Goal: Task Accomplishment & Management: Manage account settings

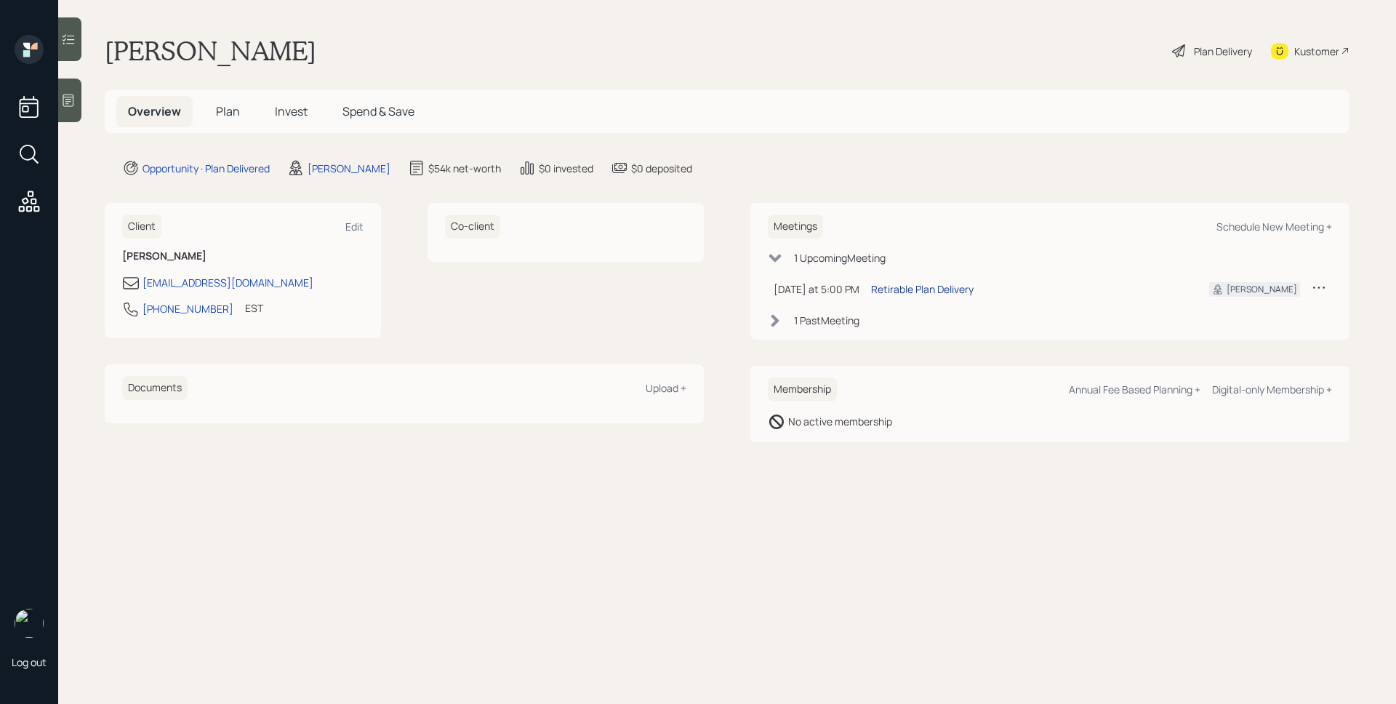
click at [946, 284] on div "Retirable Plan Delivery" at bounding box center [922, 288] width 103 height 15
click at [35, 193] on div "1" at bounding box center [40, 190] width 15 height 15
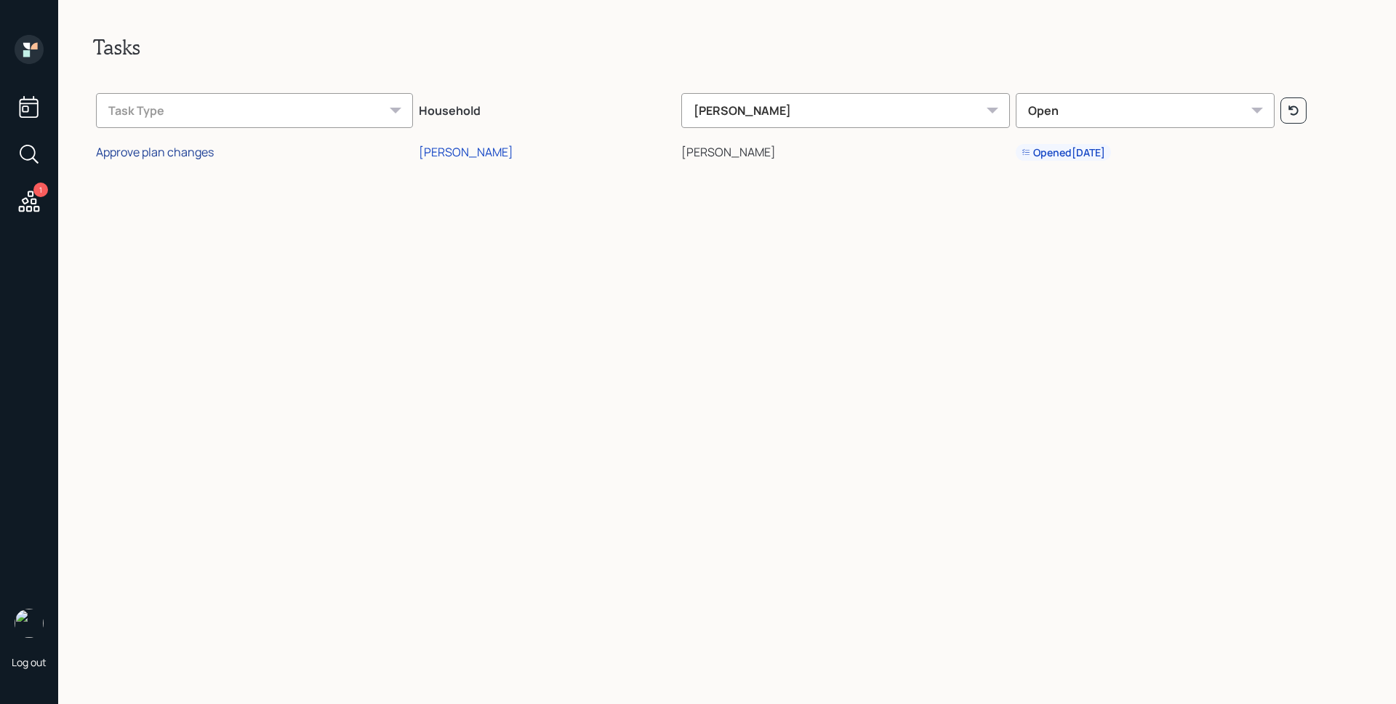
click at [199, 150] on div "Approve plan changes" at bounding box center [155, 152] width 118 height 16
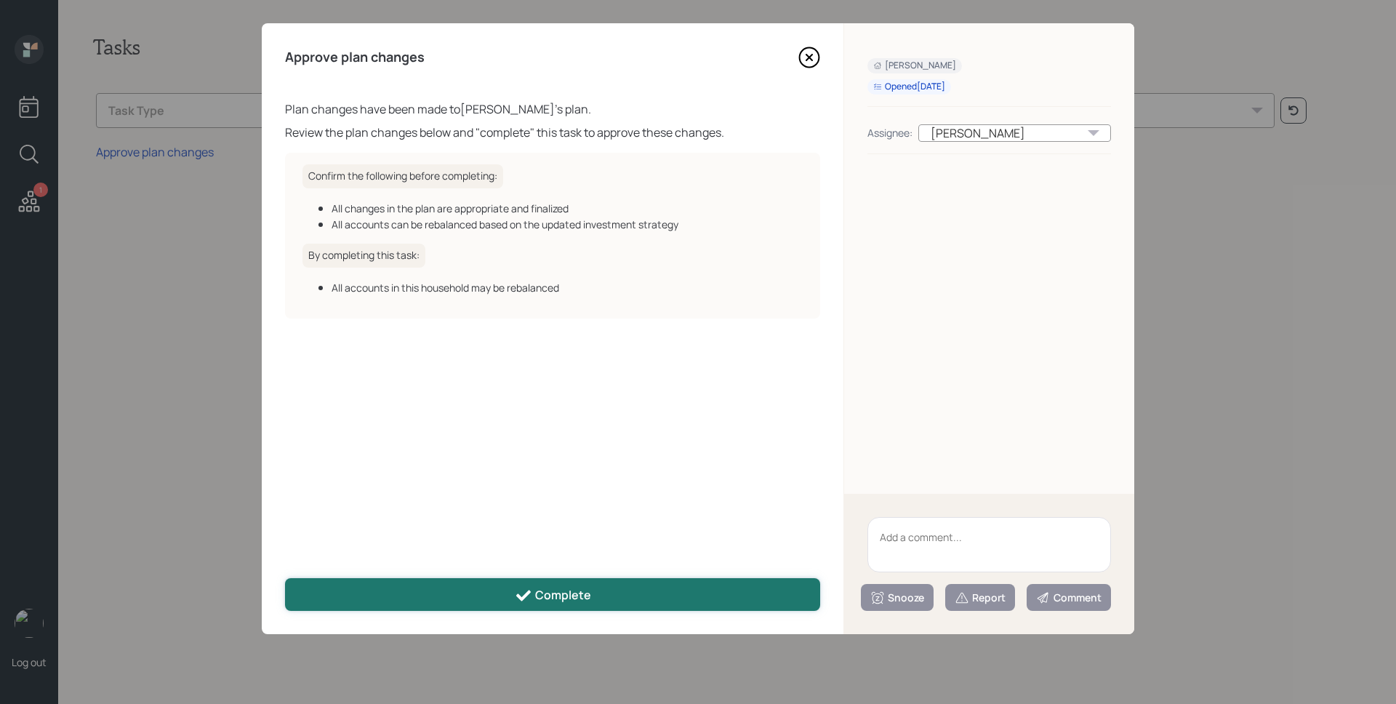
click at [612, 597] on button "Complete" at bounding box center [552, 594] width 535 height 33
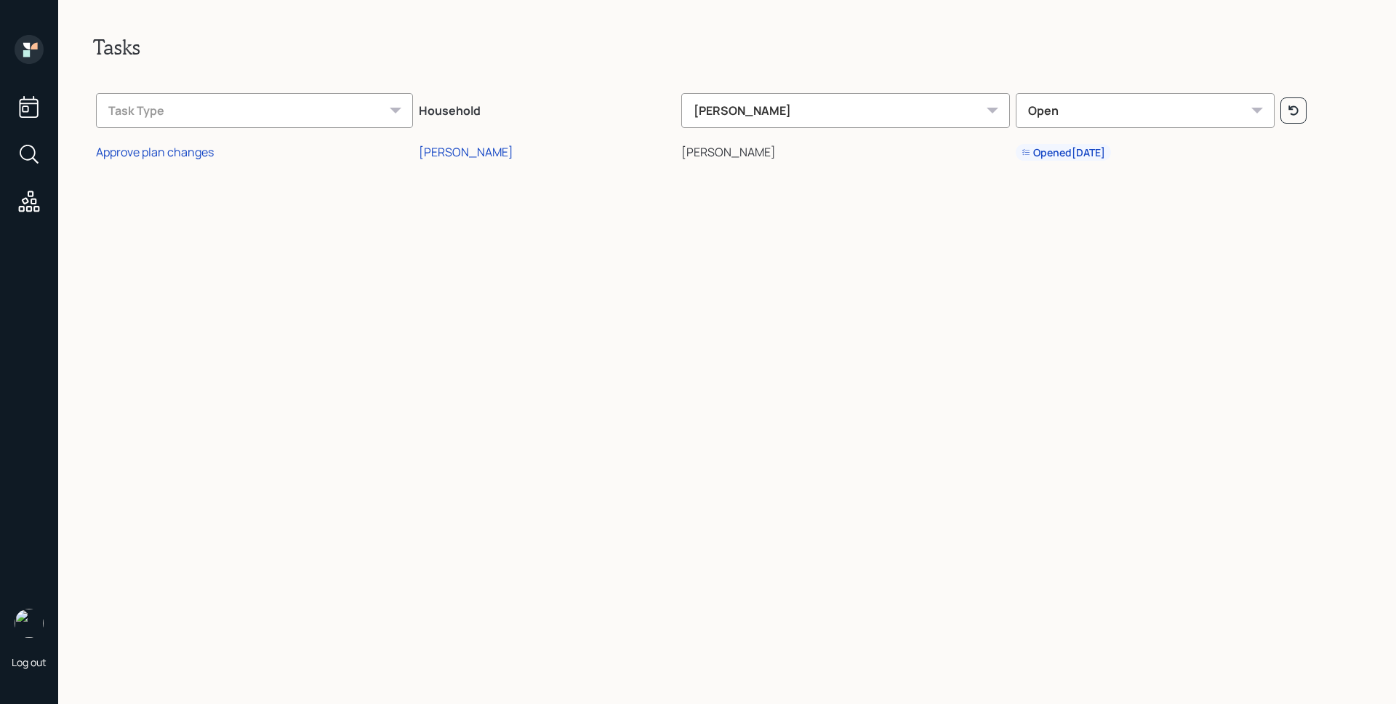
drag, startPoint x: 39, startPoint y: 53, endPoint x: 32, endPoint y: 51, distance: 7.6
click at [32, 51] on icon at bounding box center [29, 49] width 29 height 29
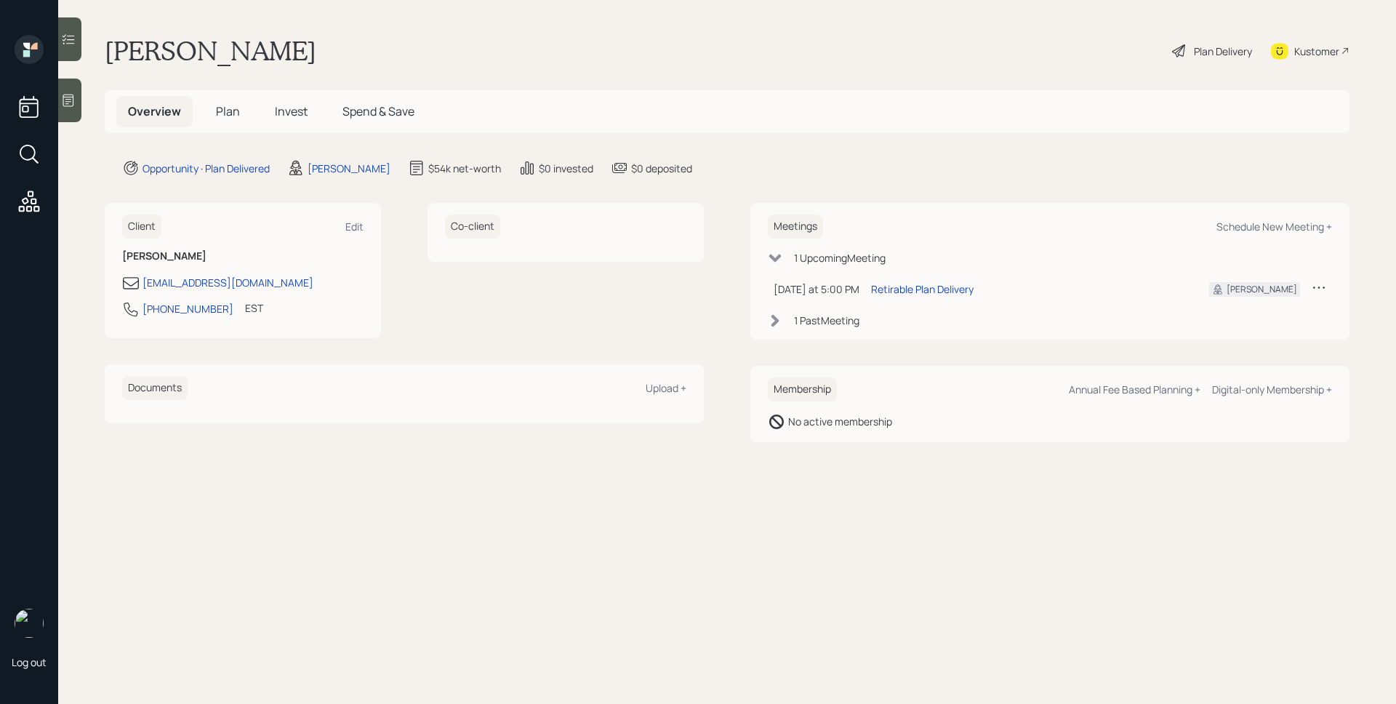
click at [243, 117] on h5 "Plan" at bounding box center [227, 111] width 47 height 31
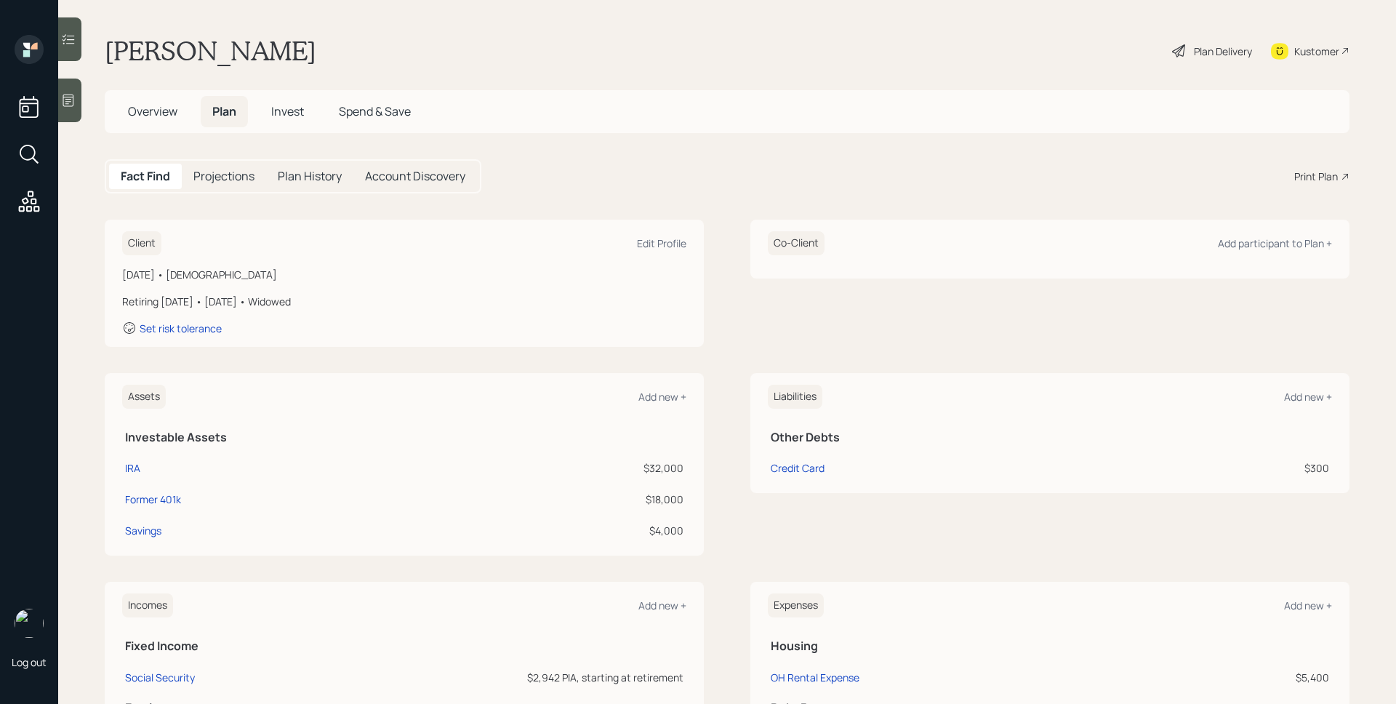
click at [289, 108] on span "Invest" at bounding box center [287, 111] width 33 height 16
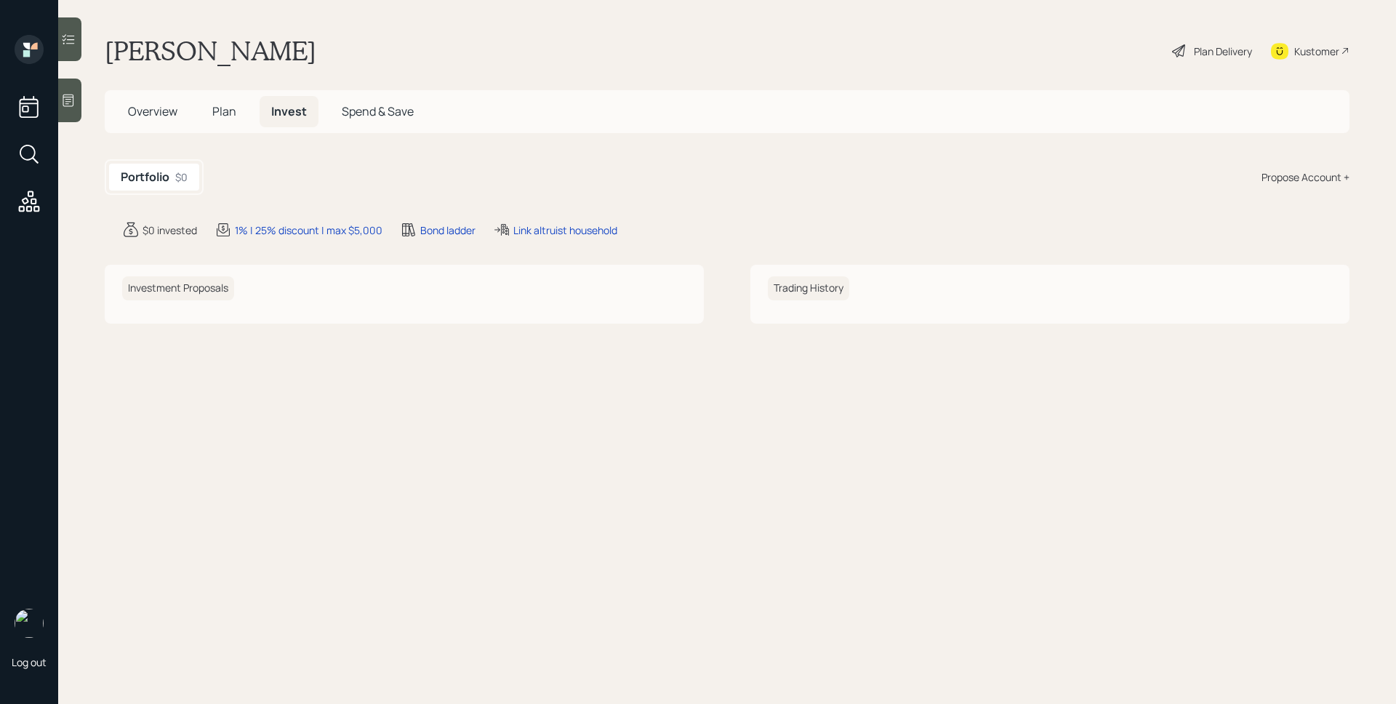
click at [229, 116] on span "Plan" at bounding box center [224, 111] width 24 height 16
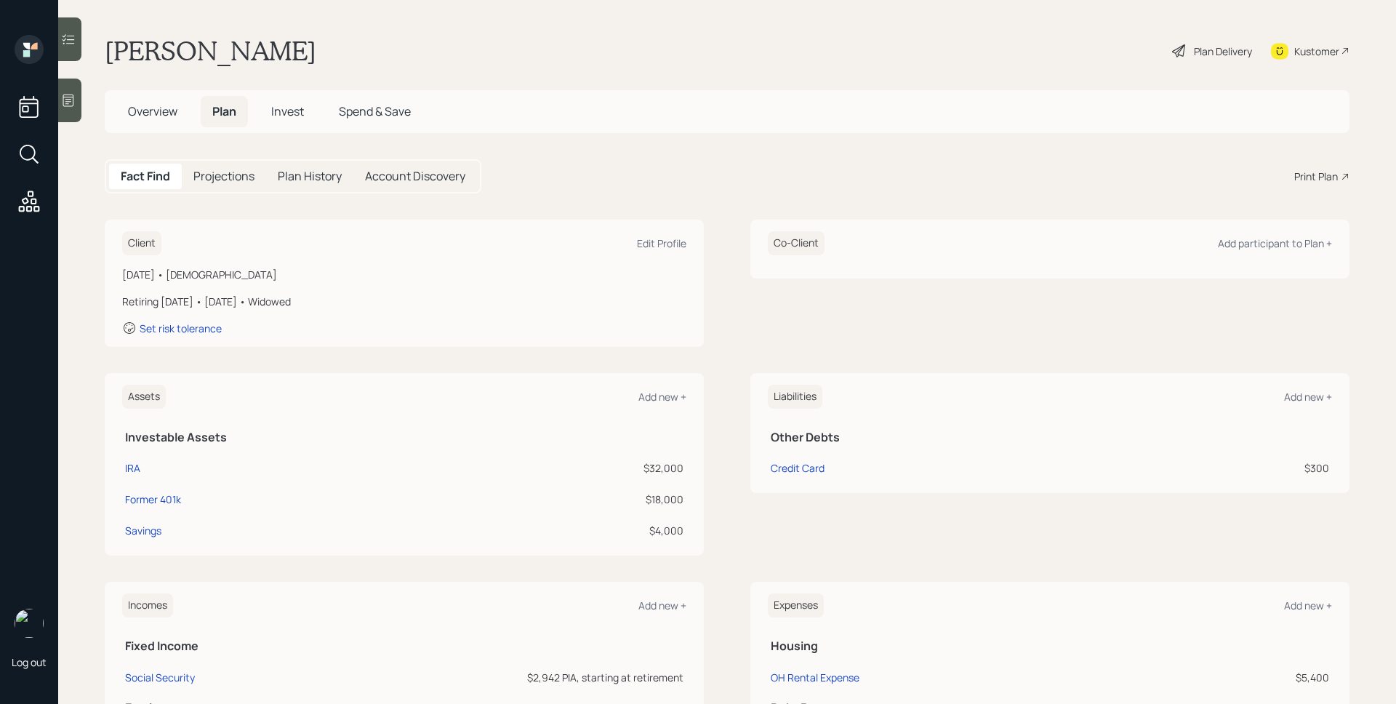
click at [1195, 54] on div "Plan Delivery" at bounding box center [1223, 51] width 58 height 15
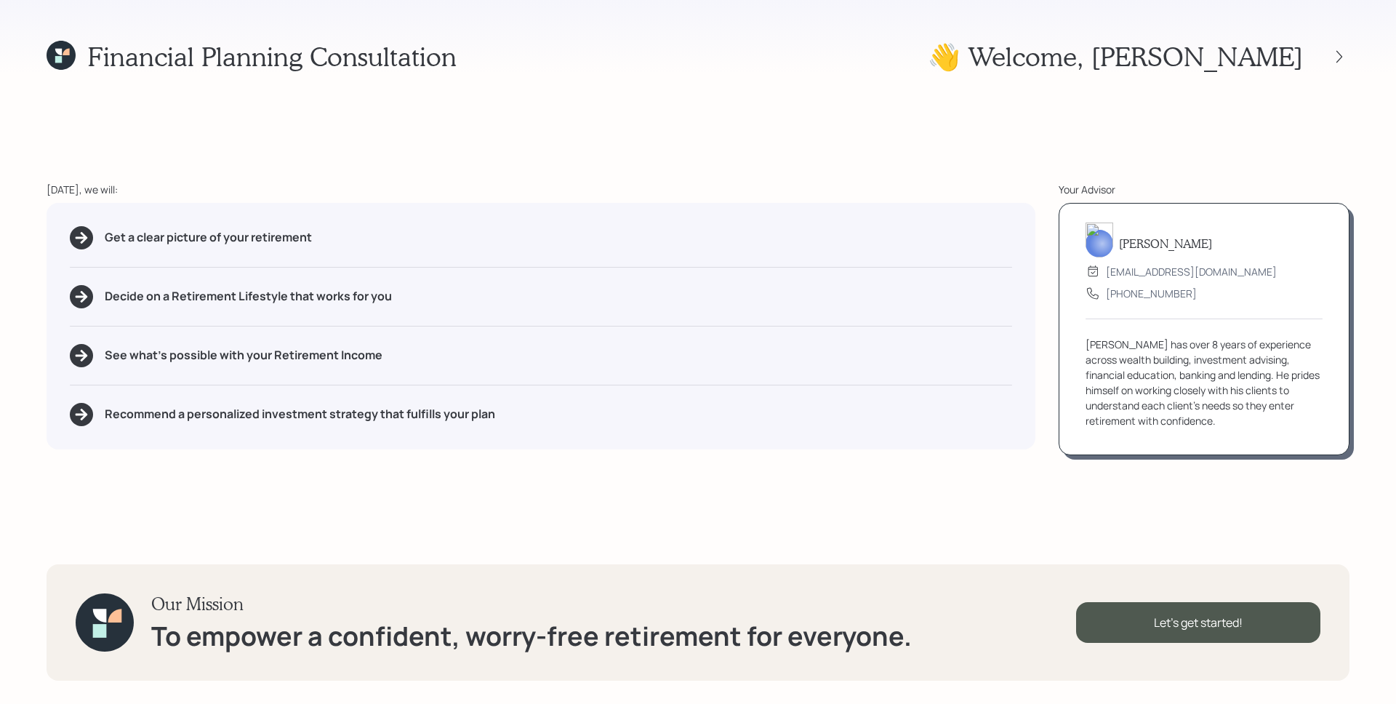
click at [51, 53] on icon at bounding box center [61, 55] width 29 height 29
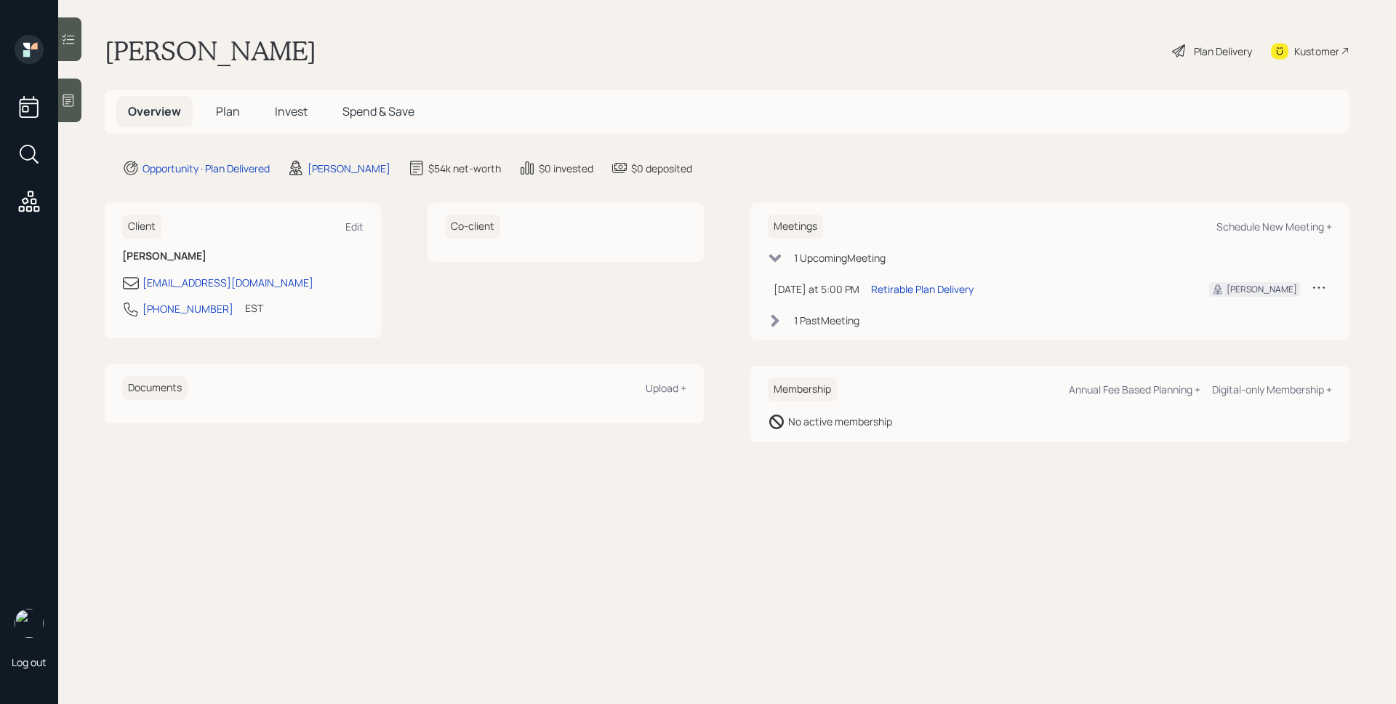
click at [839, 316] on div "1 Past Meeting" at bounding box center [826, 320] width 65 height 15
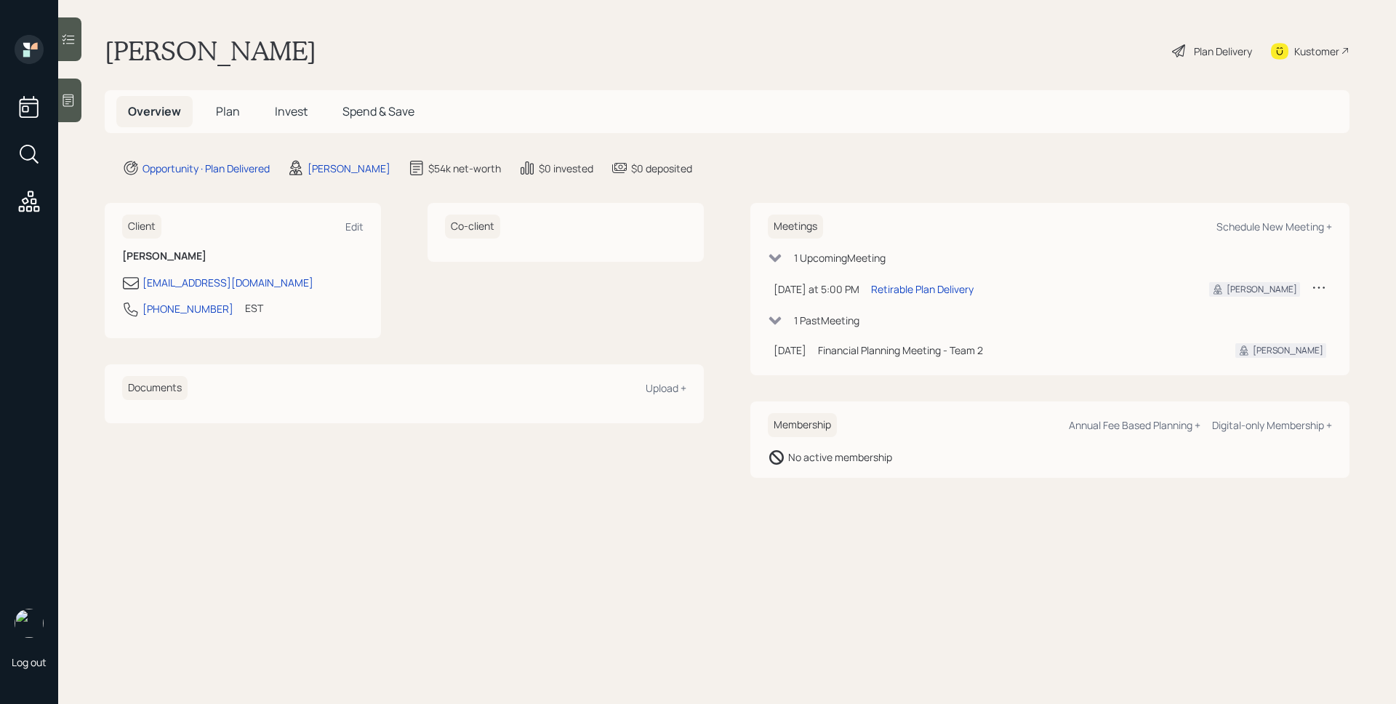
click at [1216, 49] on div "Plan Delivery" at bounding box center [1223, 51] width 58 height 15
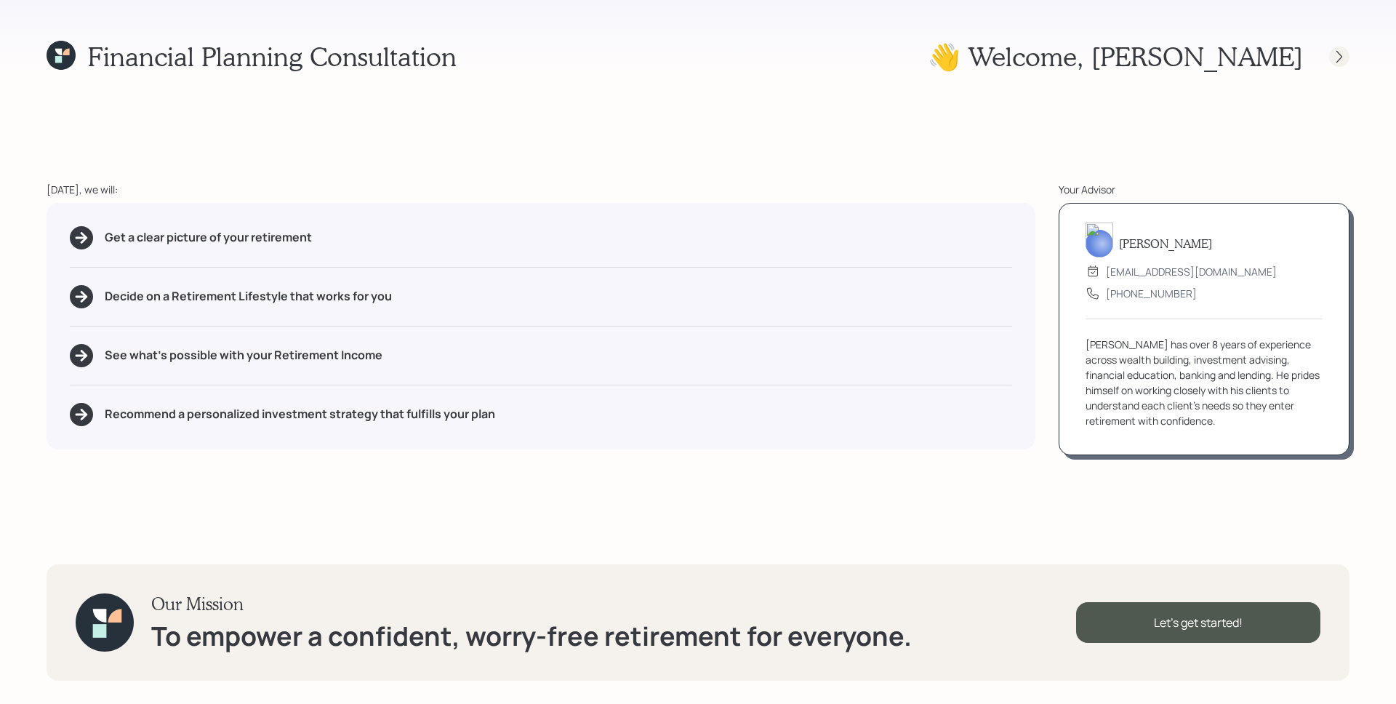
click at [1335, 52] on icon at bounding box center [1339, 56] width 15 height 15
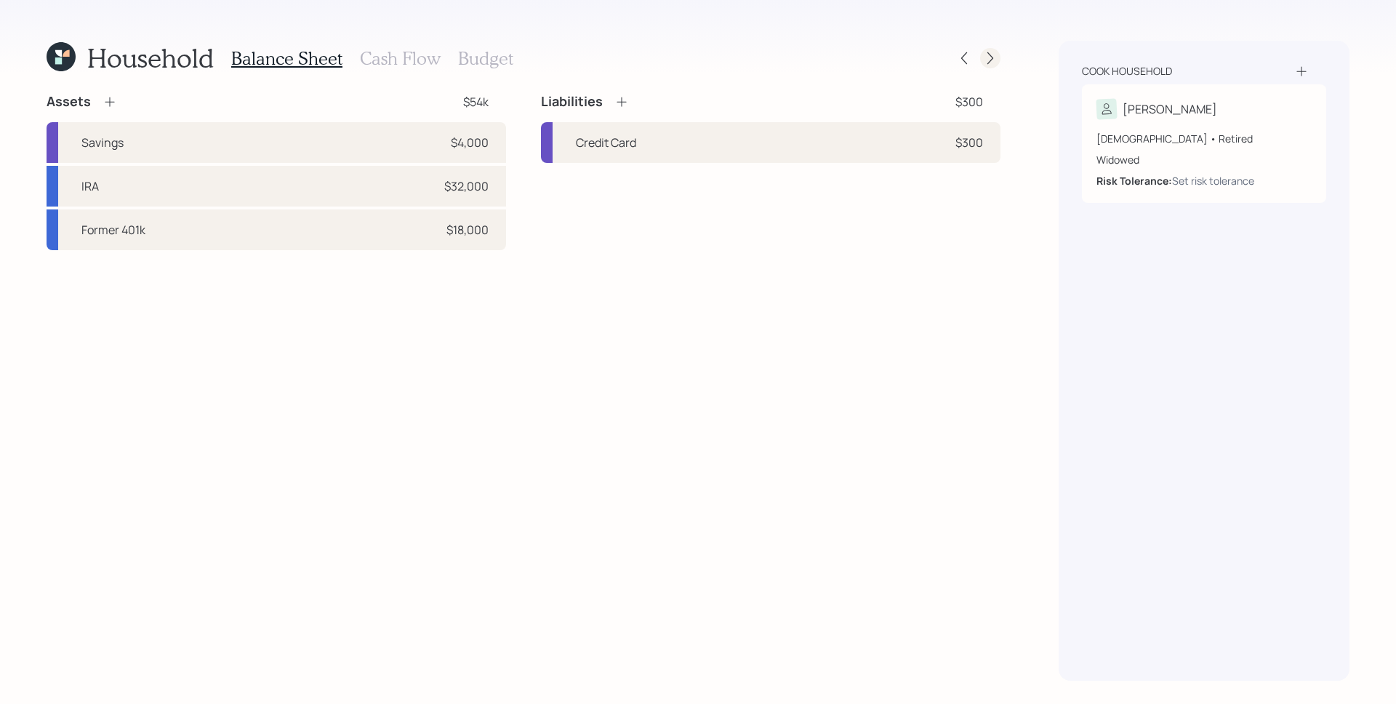
click at [991, 58] on icon at bounding box center [990, 58] width 15 height 15
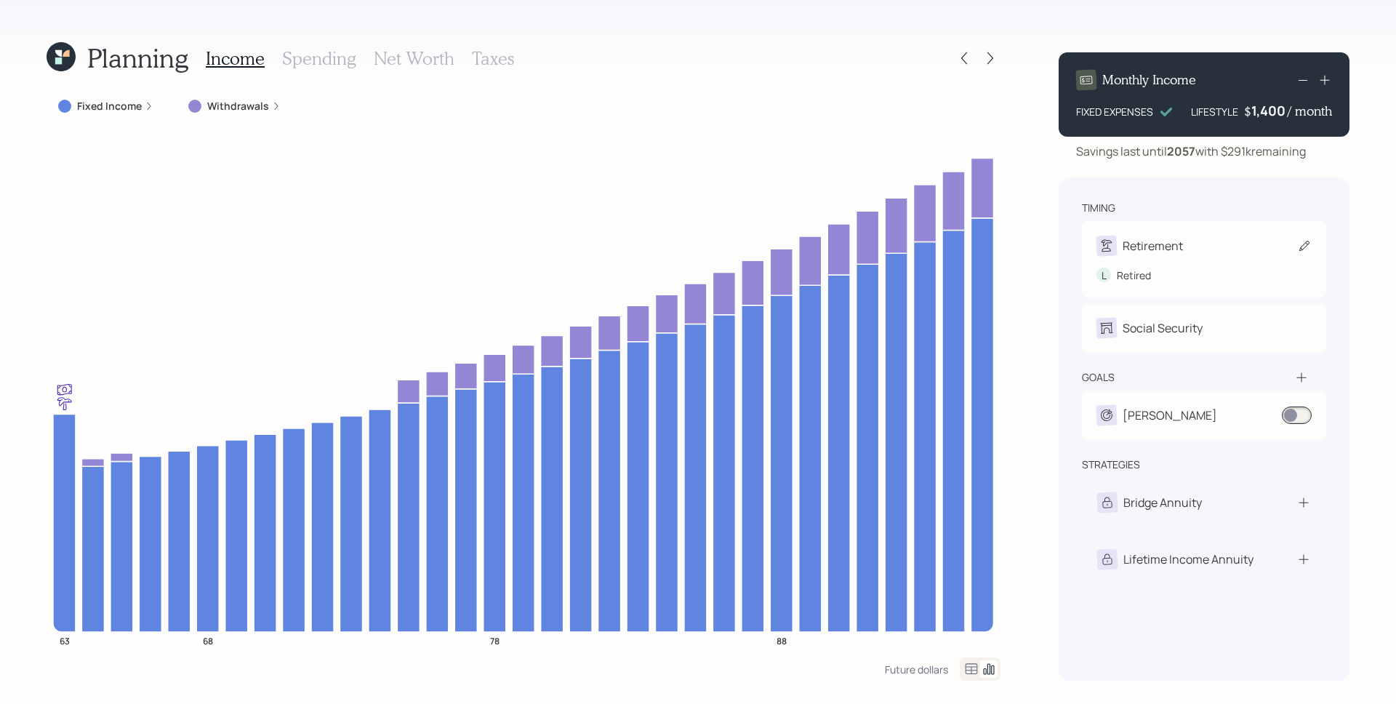
click at [1199, 236] on div "Retirement" at bounding box center [1204, 246] width 215 height 20
select select "10"
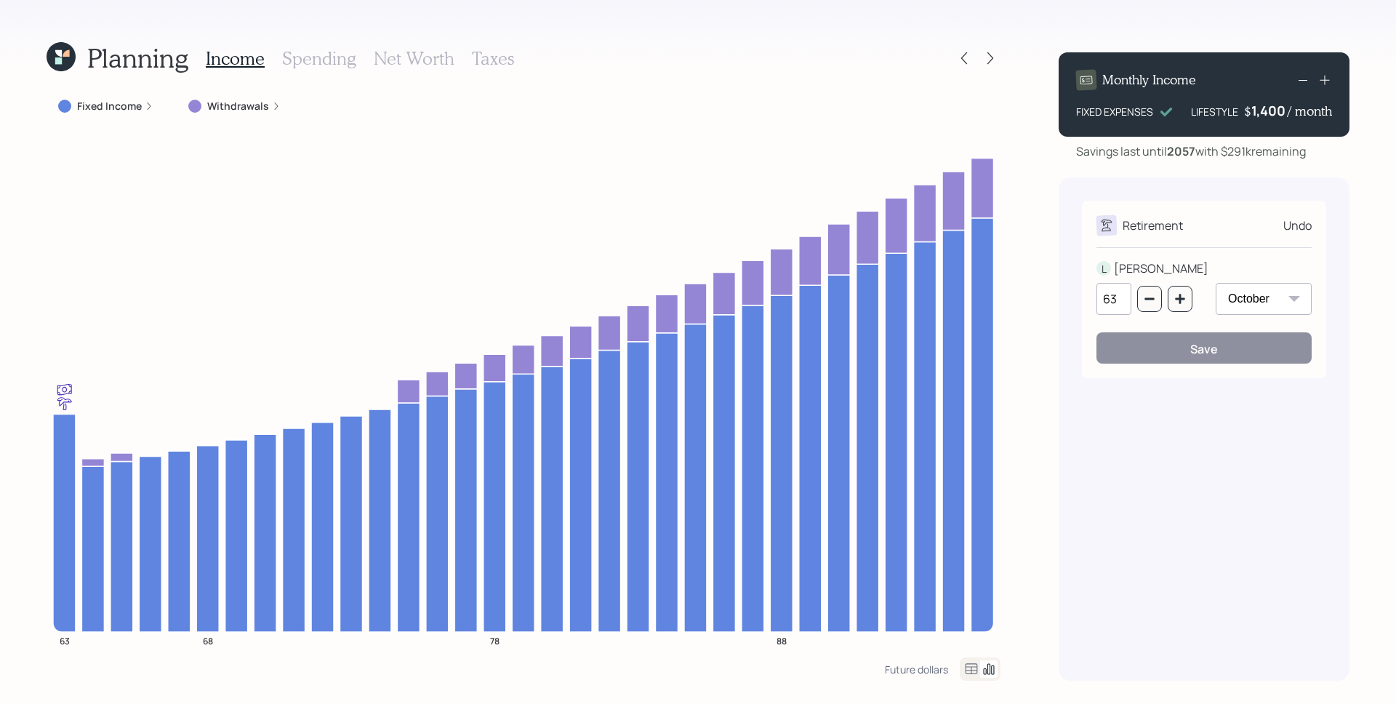
click at [145, 106] on icon at bounding box center [149, 106] width 9 height 9
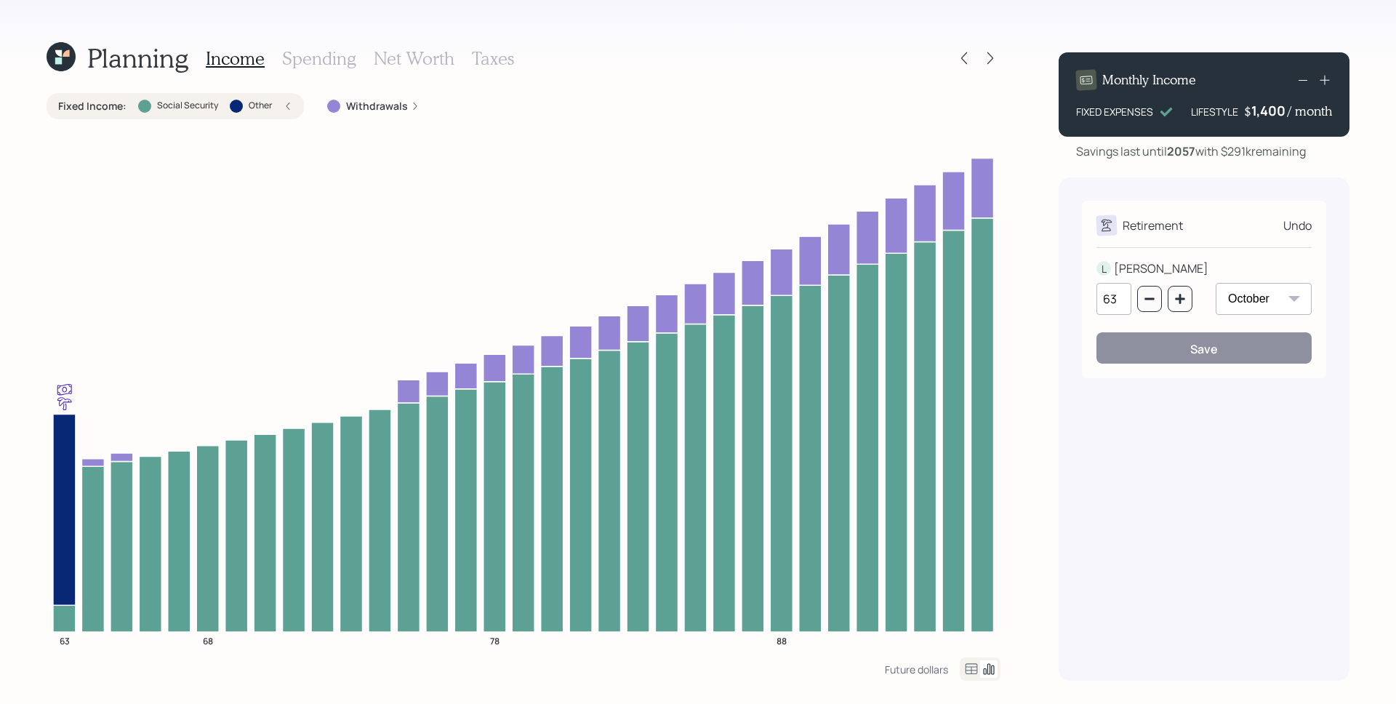
click at [1038, 404] on div "Planning Income Spending Net Worth Taxes Fixed Income : Social Security Other W…" at bounding box center [698, 352] width 1396 height 704
click at [964, 52] on icon at bounding box center [964, 58] width 15 height 15
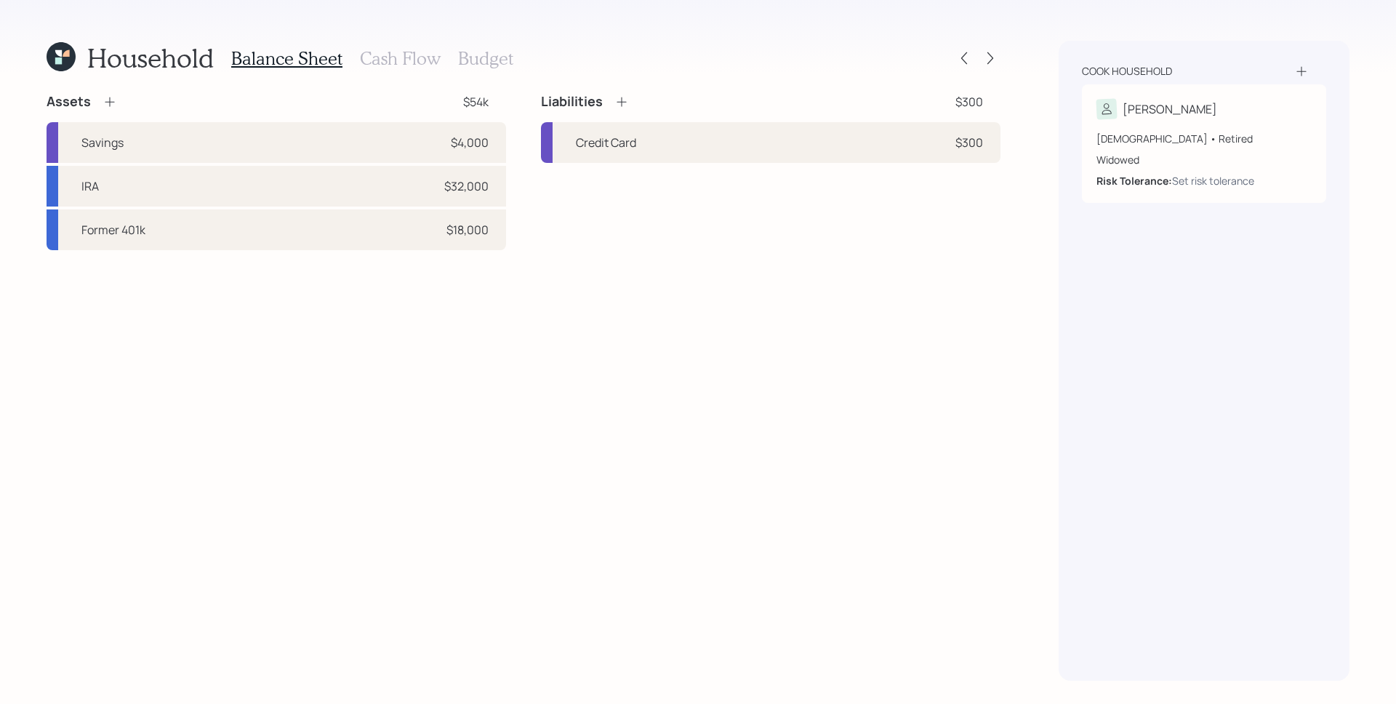
click at [404, 48] on h3 "Cash Flow" at bounding box center [400, 58] width 81 height 21
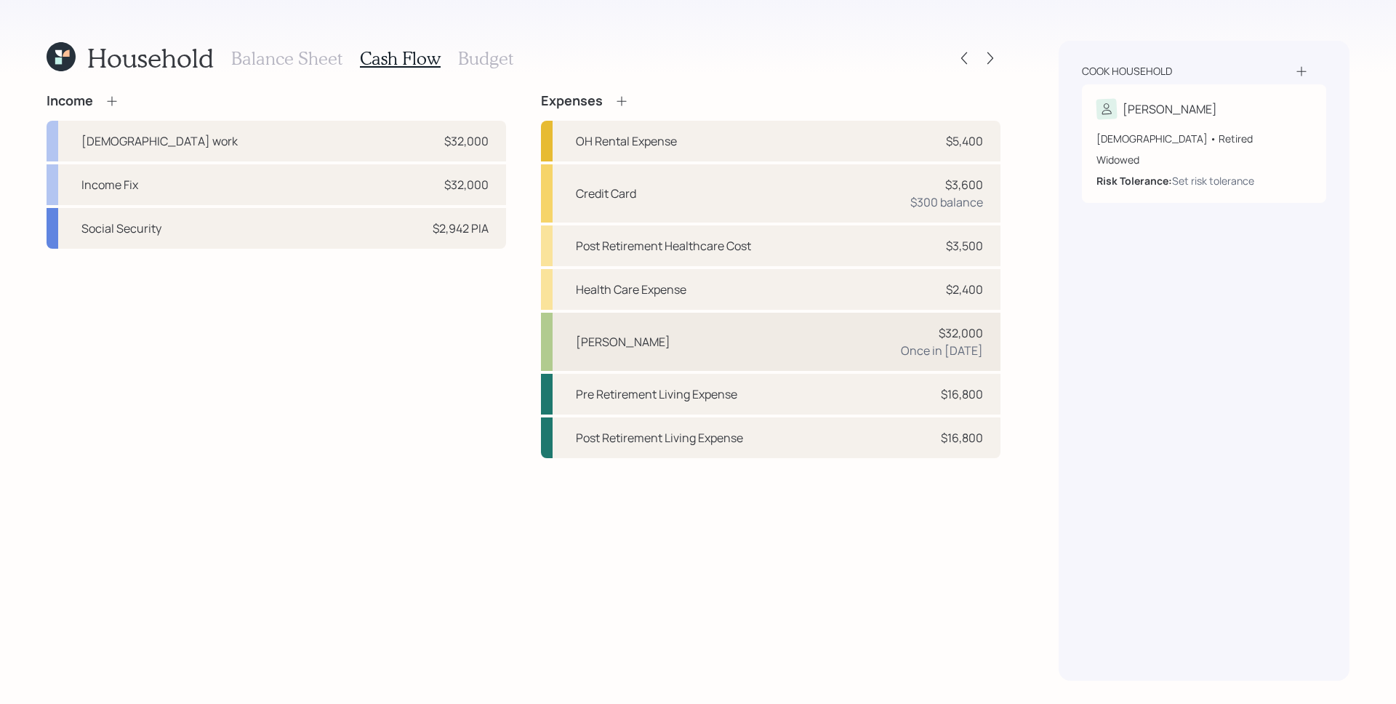
click at [972, 343] on div "Once in [DATE]" at bounding box center [942, 350] width 82 height 17
select select "0"
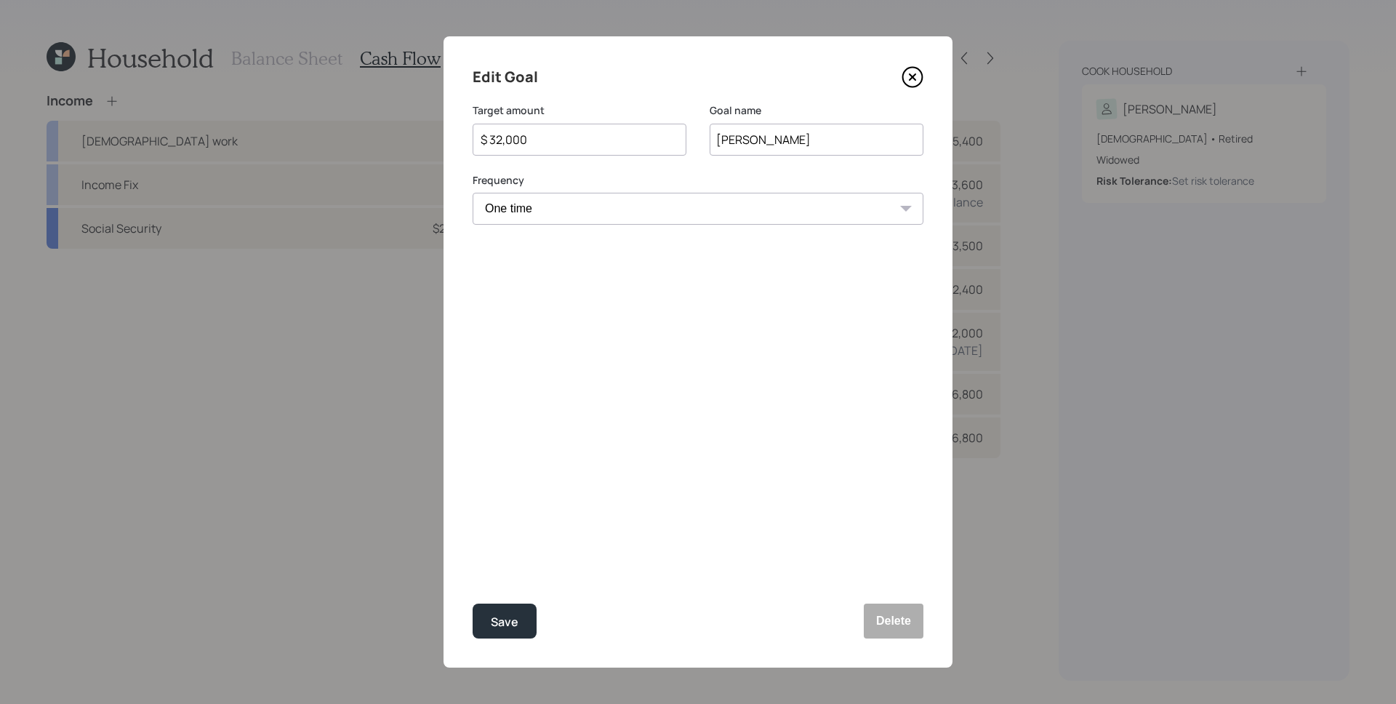
select select "2026"
click at [916, 85] on icon at bounding box center [913, 78] width 20 height 20
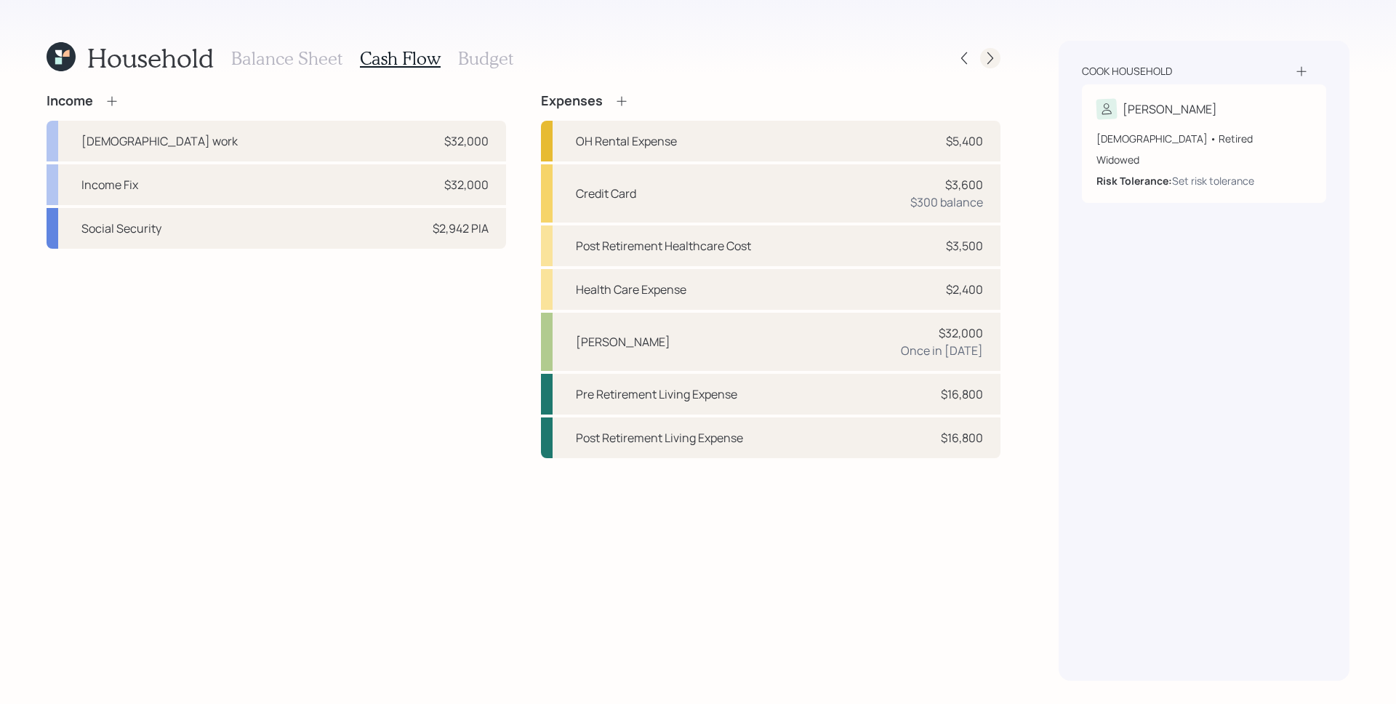
click at [994, 55] on icon at bounding box center [990, 58] width 15 height 15
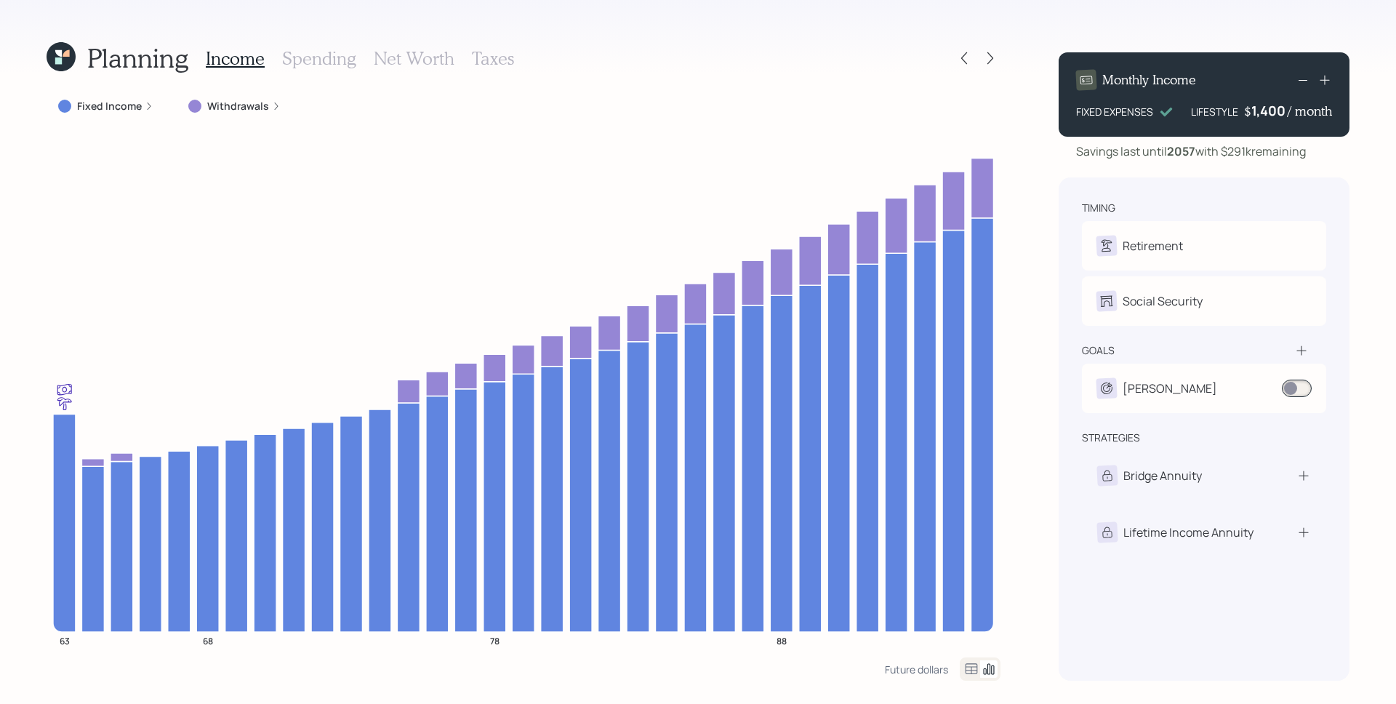
click at [226, 111] on label "Withdrawals" at bounding box center [238, 106] width 62 height 15
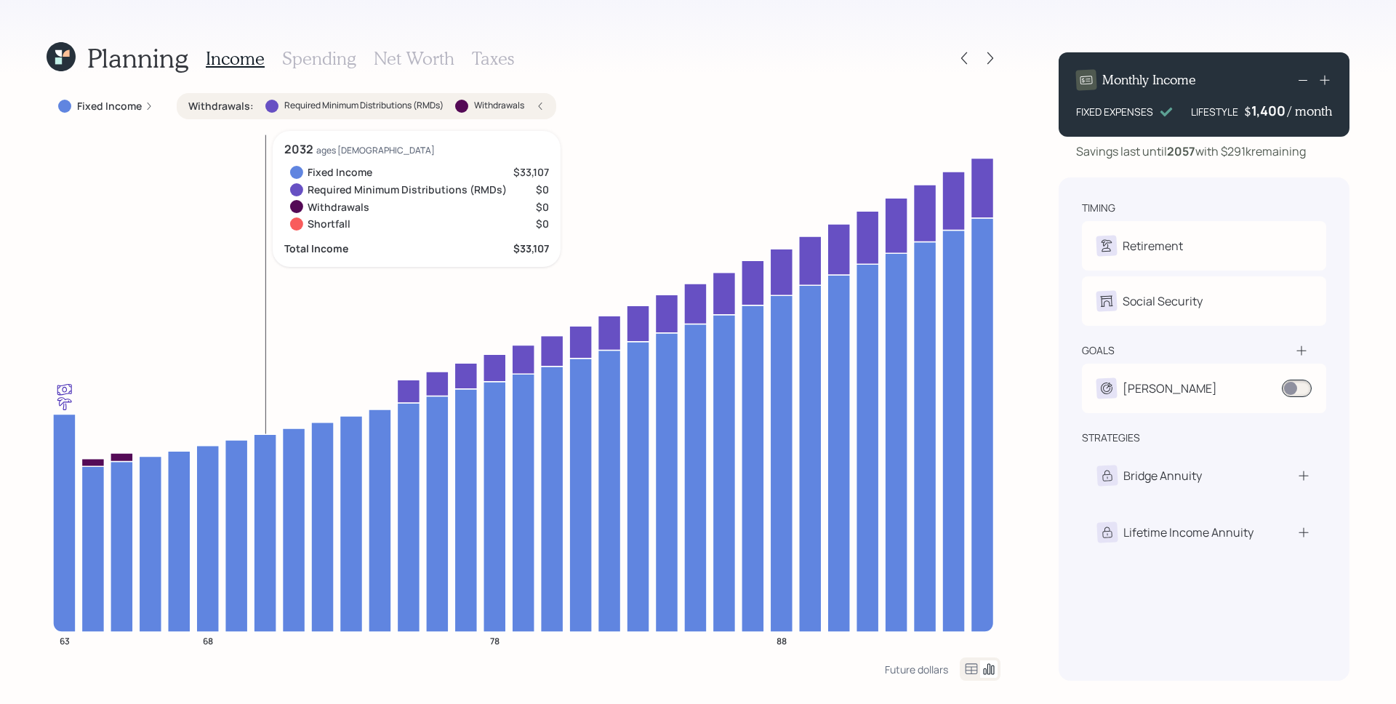
click at [316, 50] on h3 "Spending" at bounding box center [319, 58] width 74 height 21
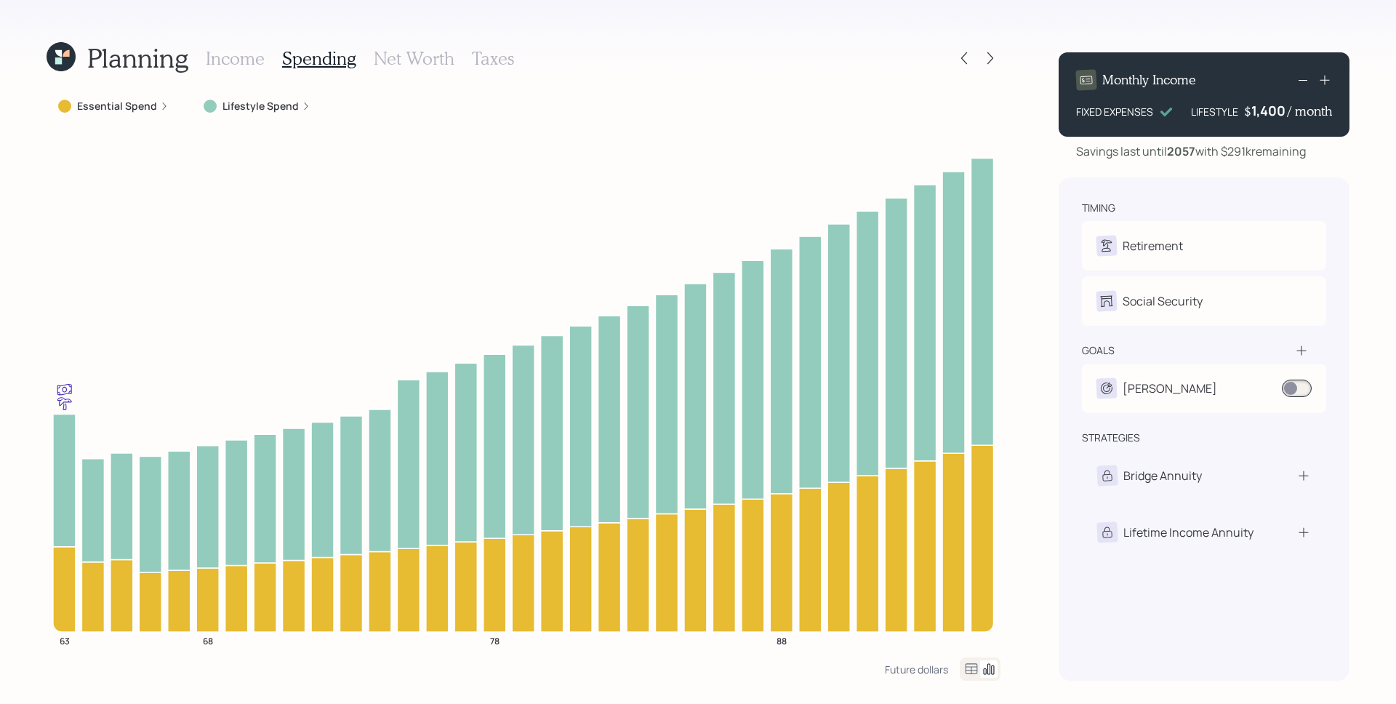
click at [277, 99] on label "Lifestyle Spend" at bounding box center [261, 106] width 76 height 15
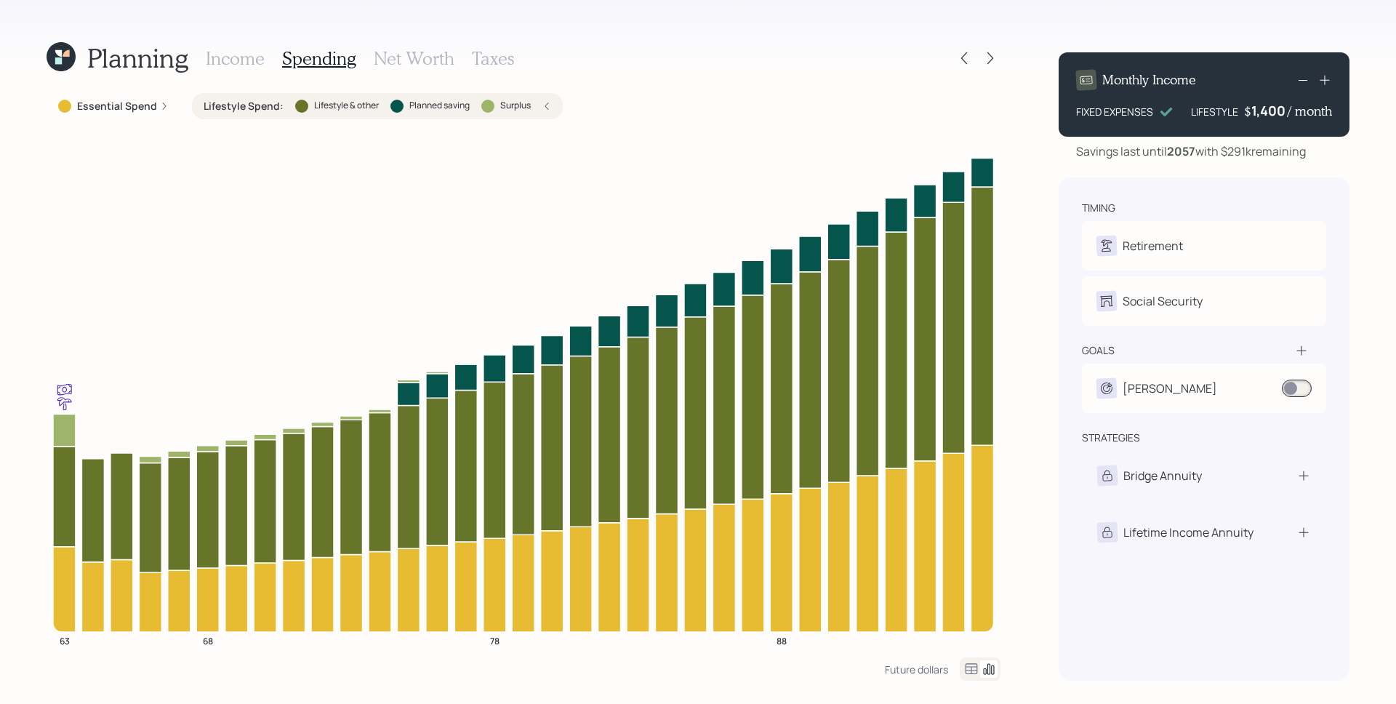
click at [243, 59] on h3 "Income" at bounding box center [235, 58] width 59 height 21
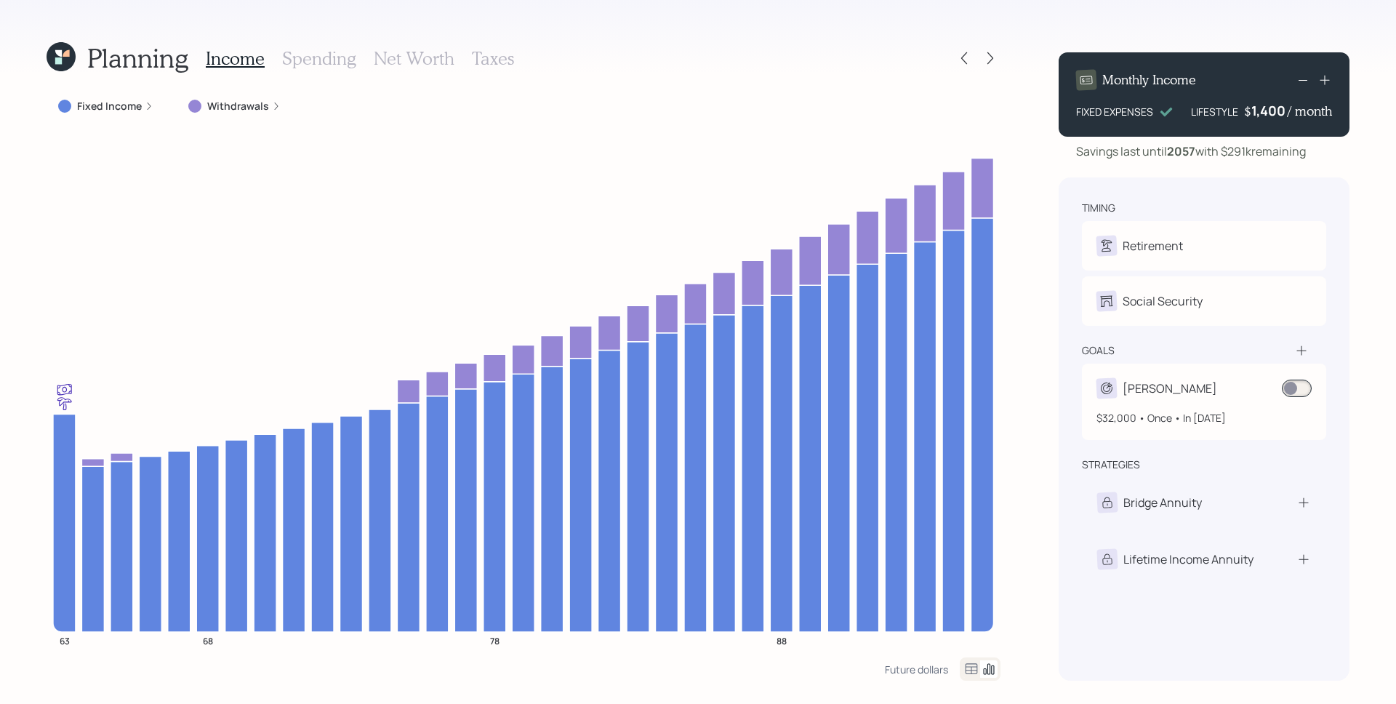
click at [1298, 388] on span at bounding box center [1297, 388] width 30 height 17
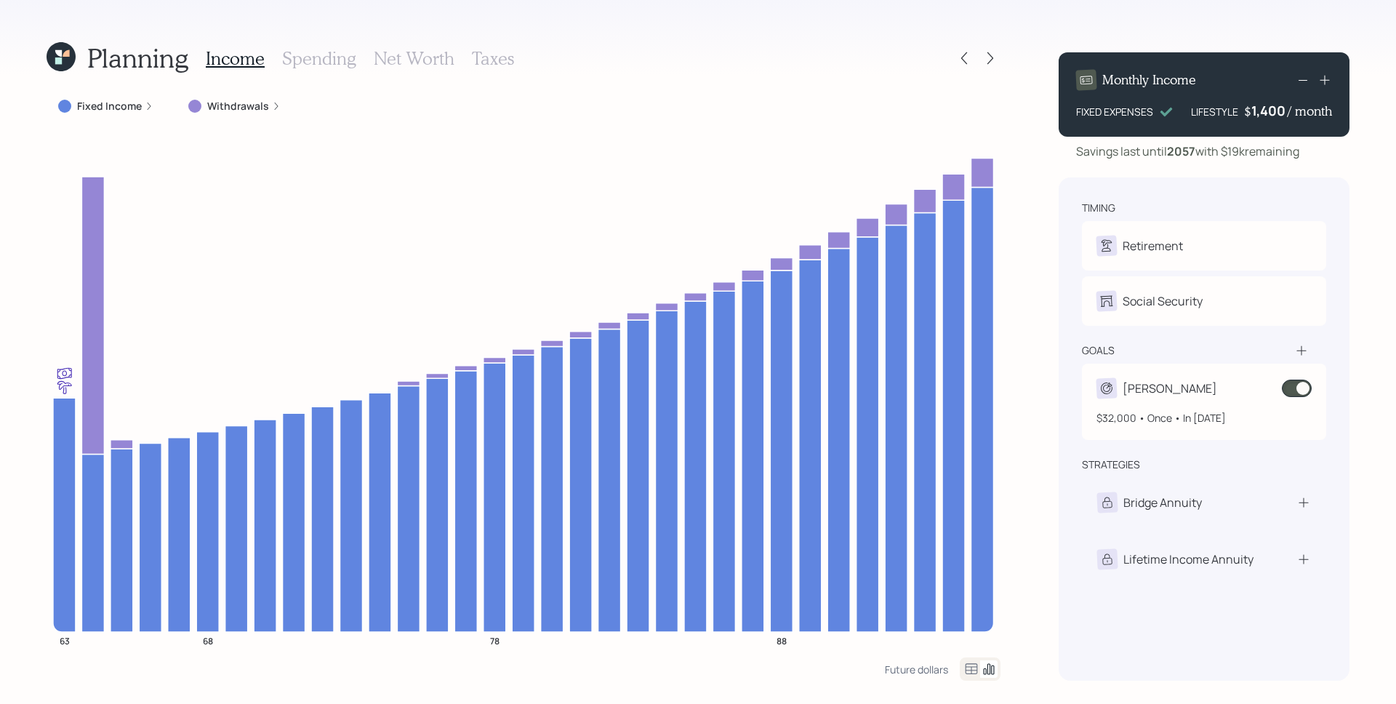
click at [1305, 388] on span at bounding box center [1297, 388] width 30 height 17
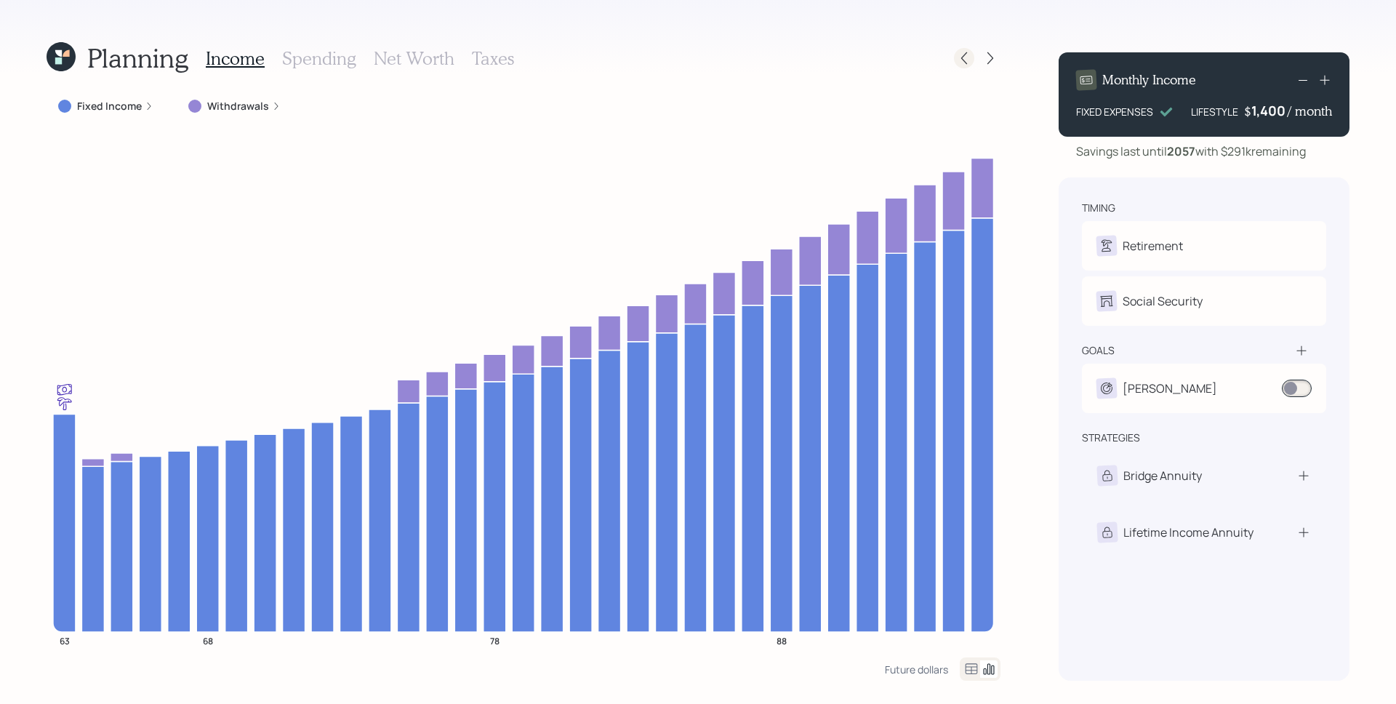
click at [965, 63] on icon at bounding box center [964, 58] width 15 height 15
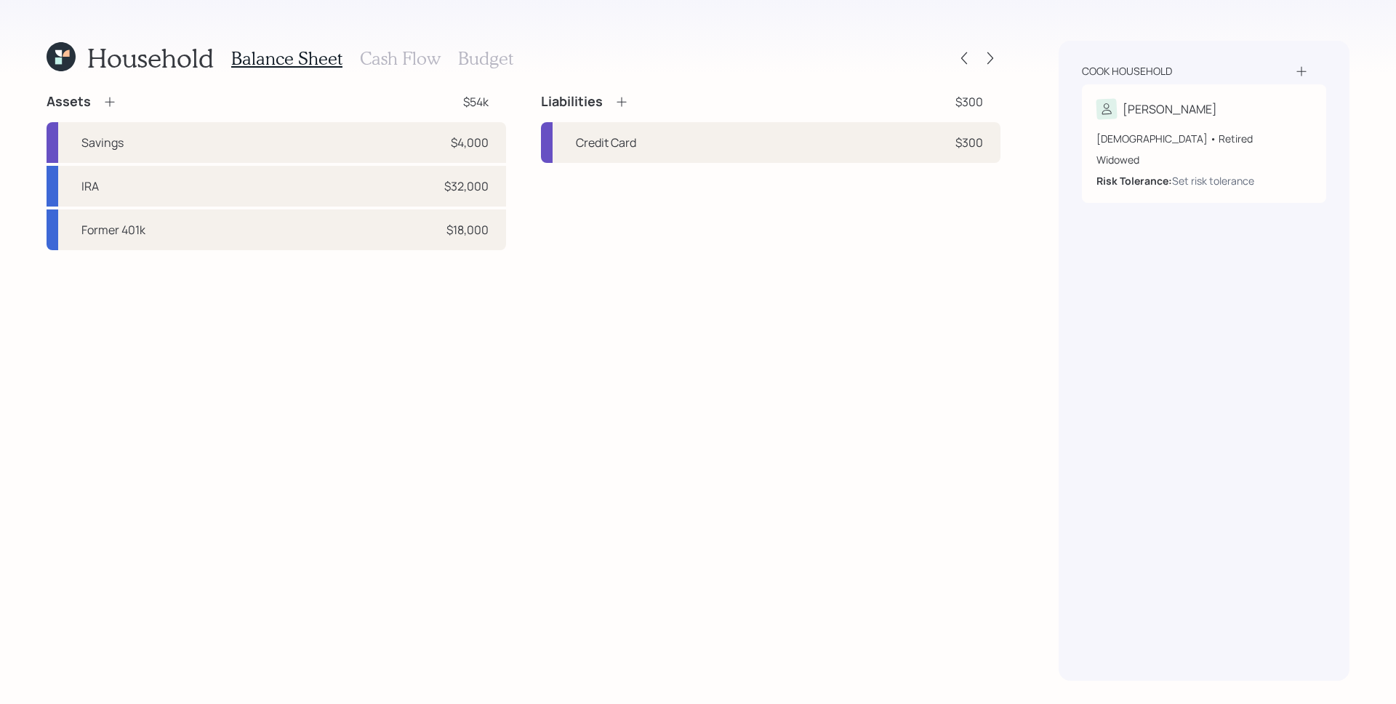
click at [389, 49] on h3 "Cash Flow" at bounding box center [400, 58] width 81 height 21
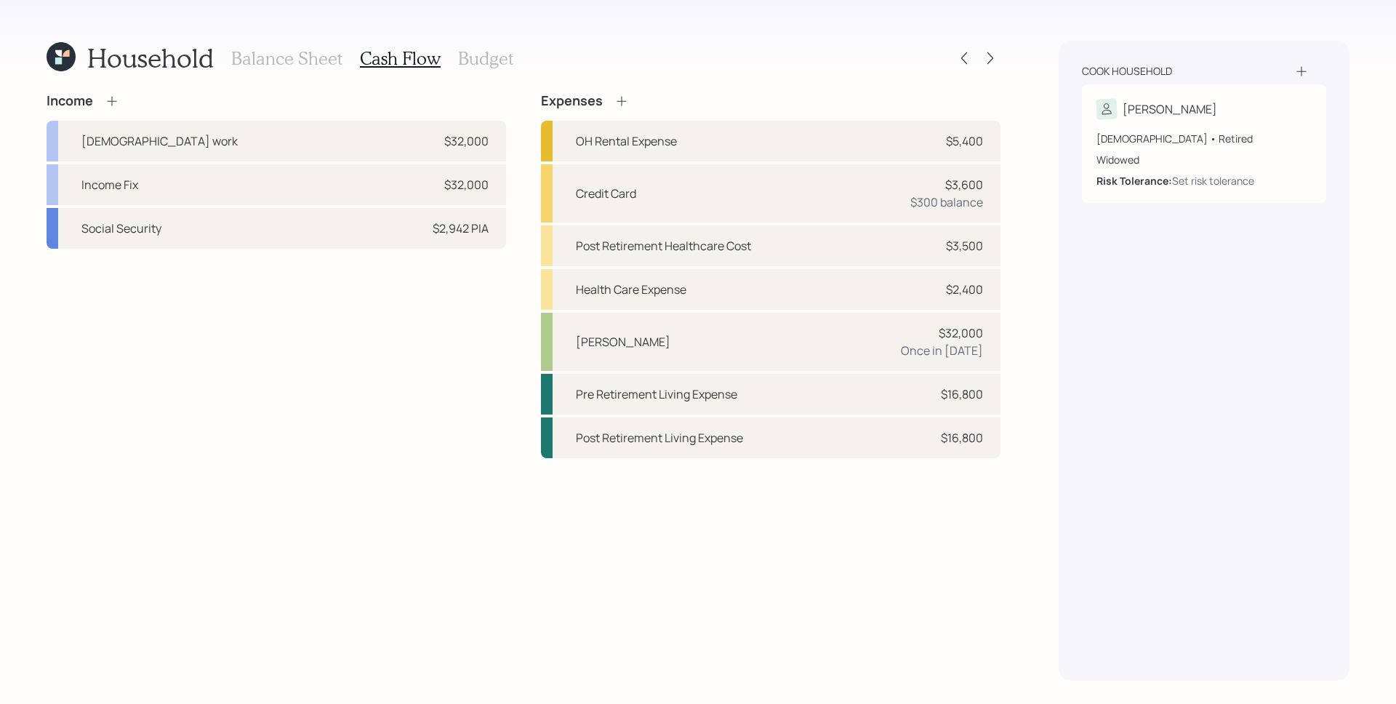
click at [479, 60] on h3 "Budget" at bounding box center [485, 58] width 55 height 21
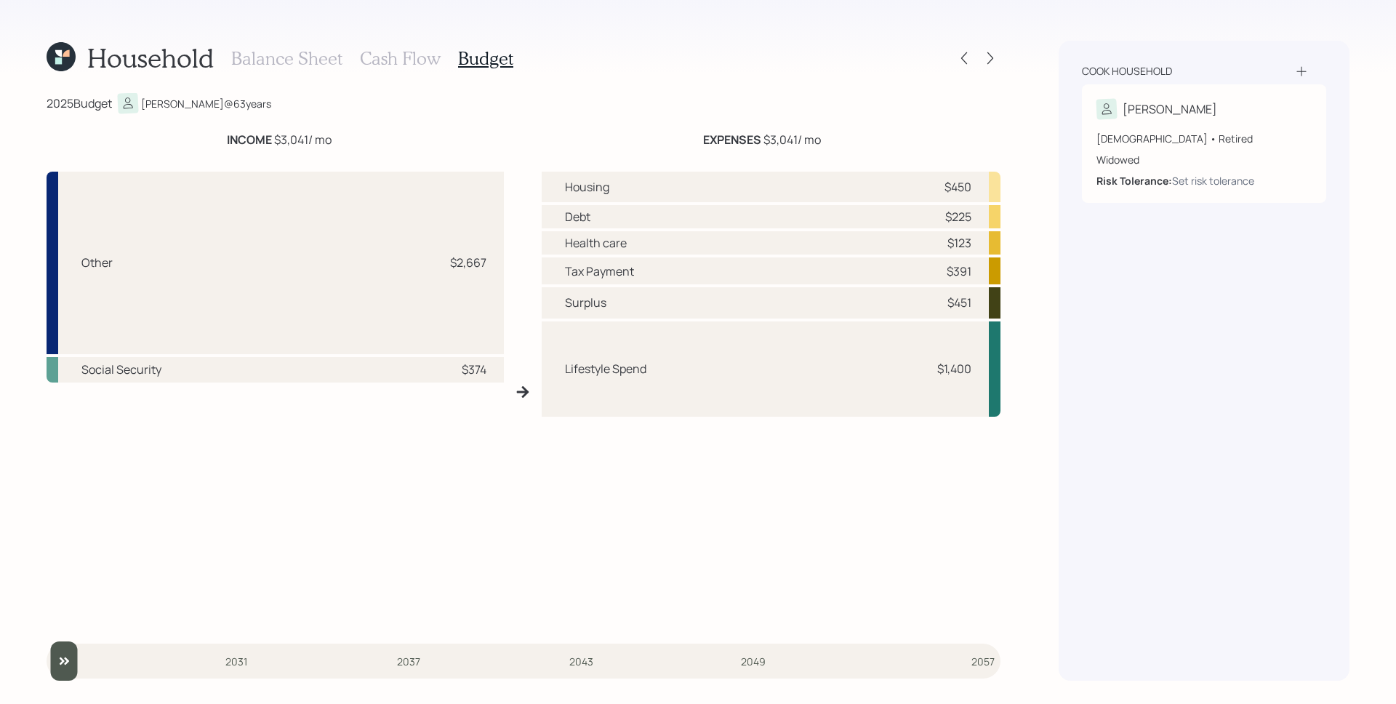
click at [418, 57] on h3 "Cash Flow" at bounding box center [400, 58] width 81 height 21
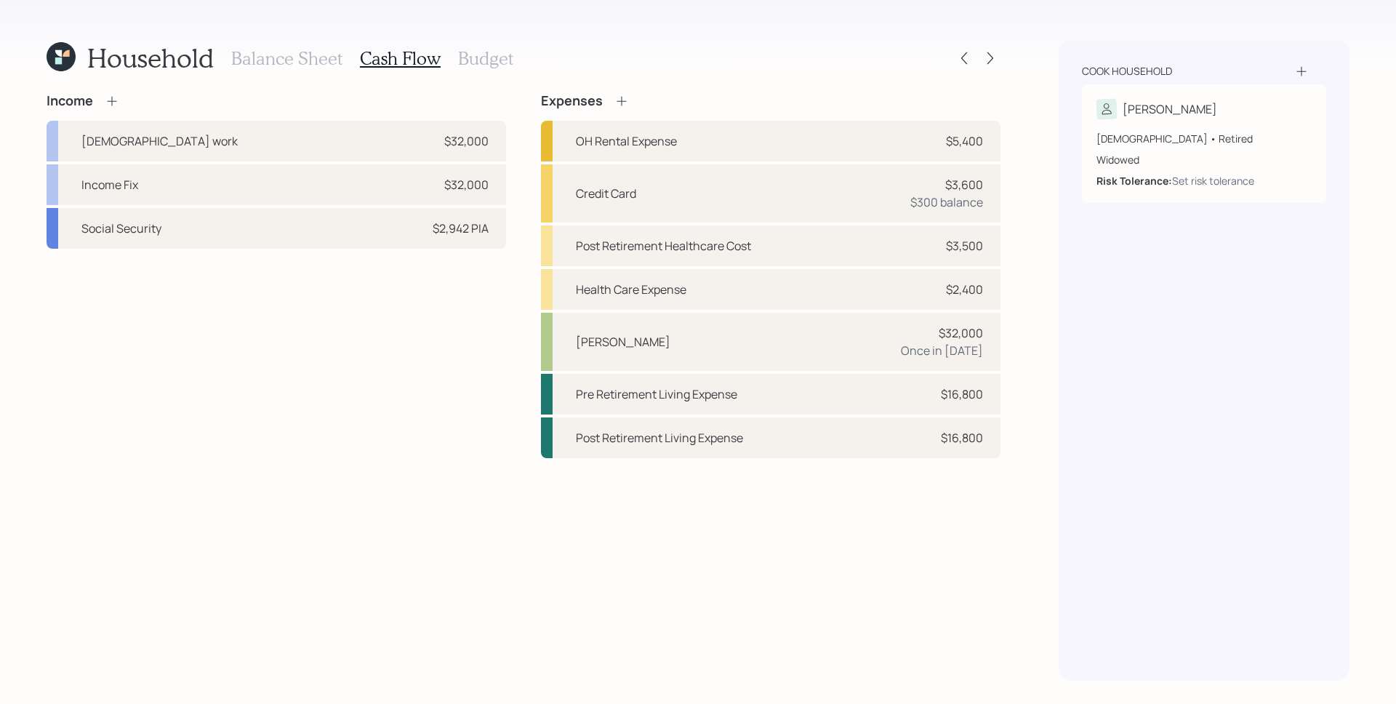
click at [478, 49] on h3 "Budget" at bounding box center [485, 58] width 55 height 21
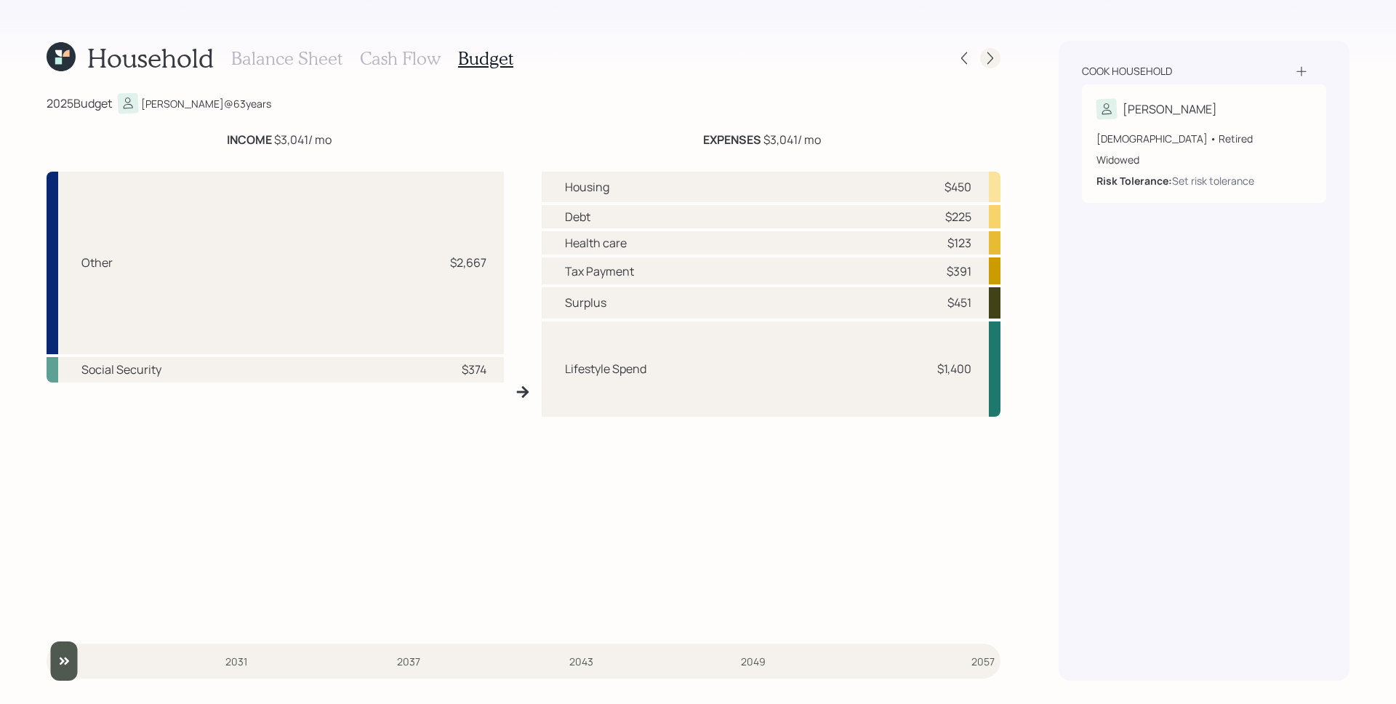
click at [983, 57] on icon at bounding box center [990, 58] width 15 height 15
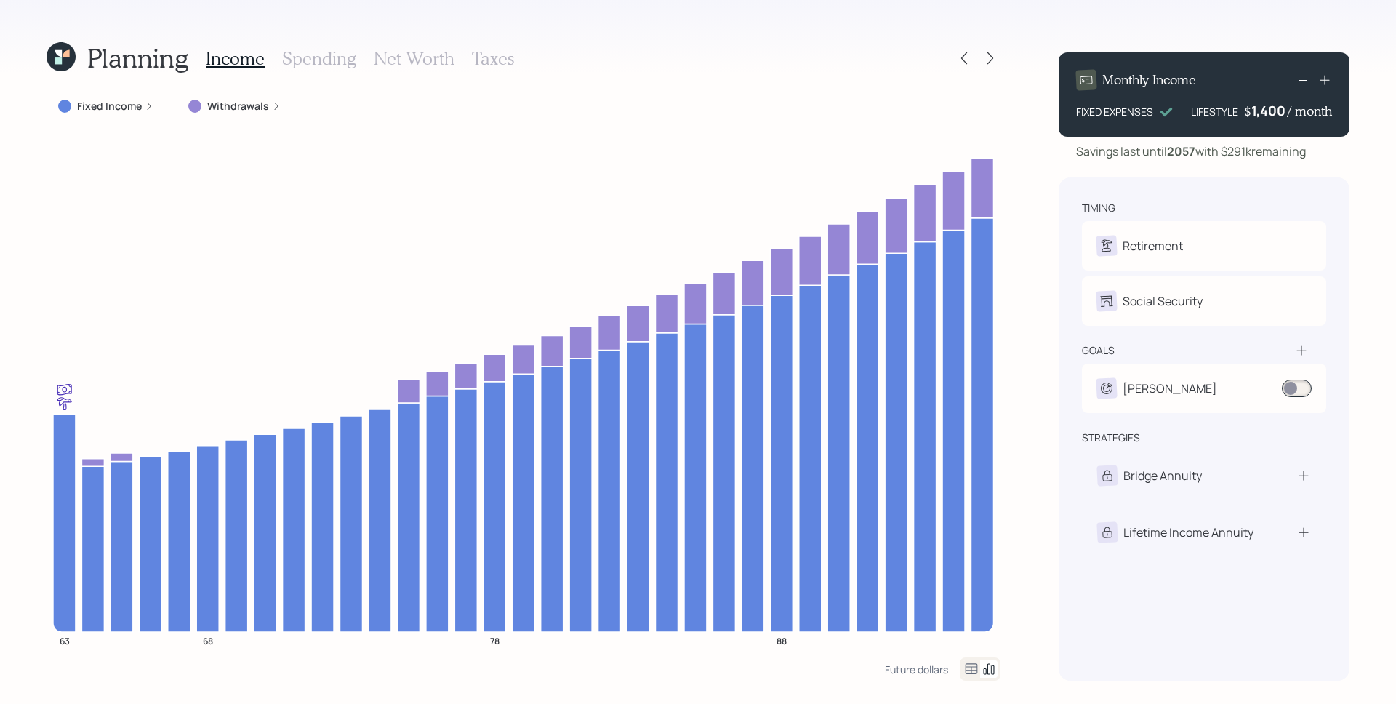
click at [337, 58] on h3 "Spending" at bounding box center [319, 58] width 74 height 21
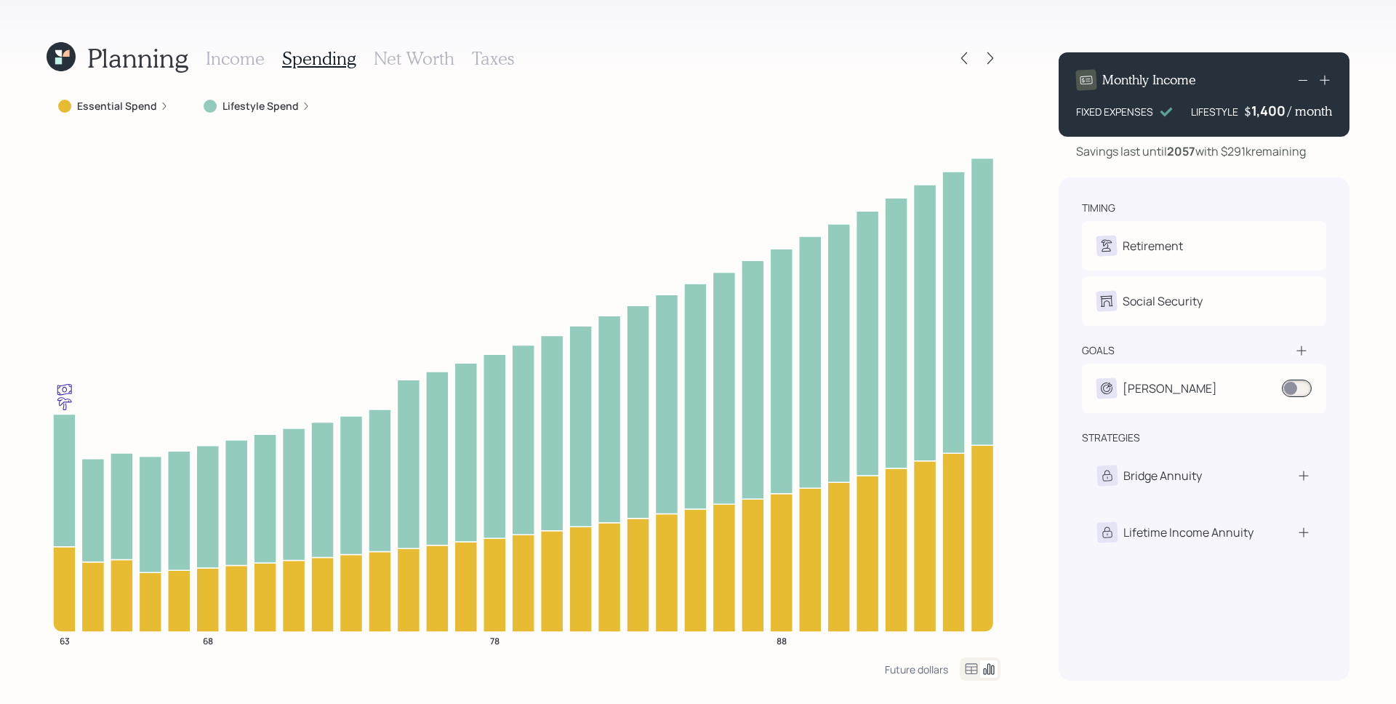
click at [244, 56] on h3 "Income" at bounding box center [235, 58] width 59 height 21
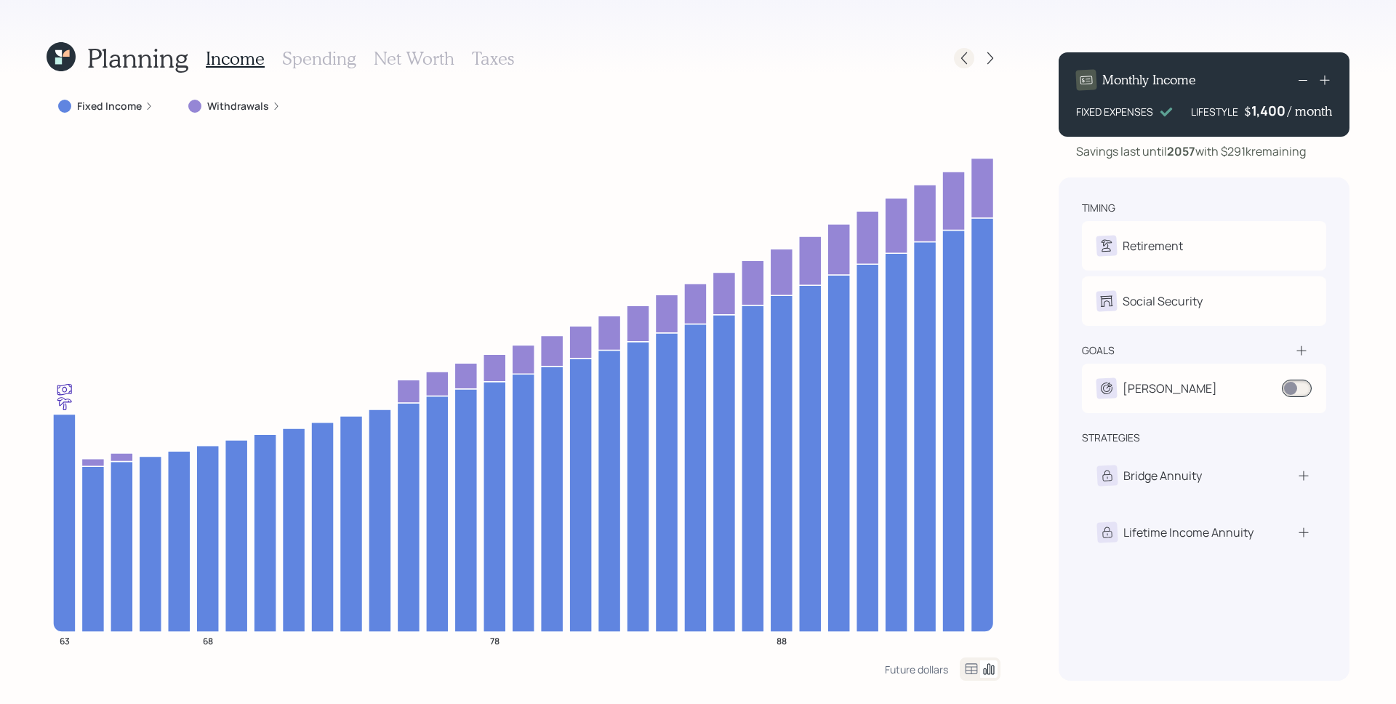
click at [962, 48] on div at bounding box center [964, 58] width 20 height 20
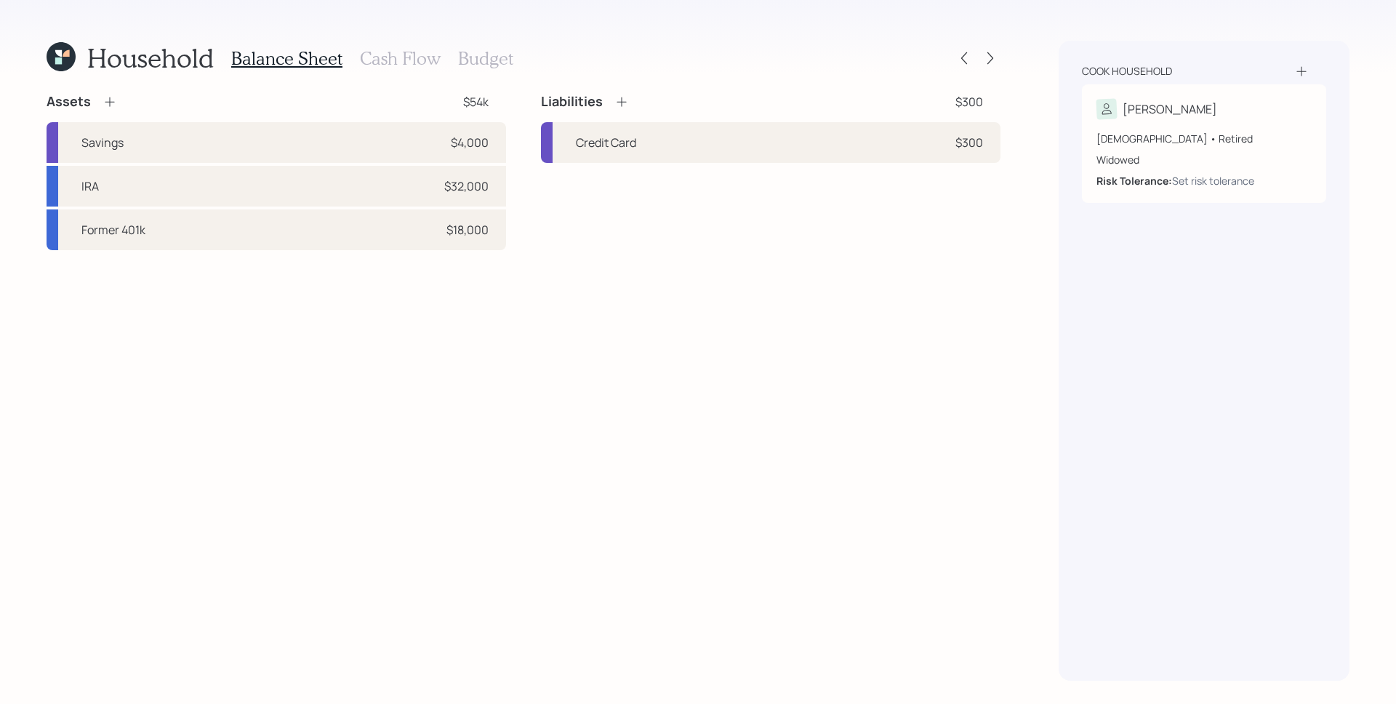
click at [58, 61] on icon at bounding box center [58, 60] width 7 height 7
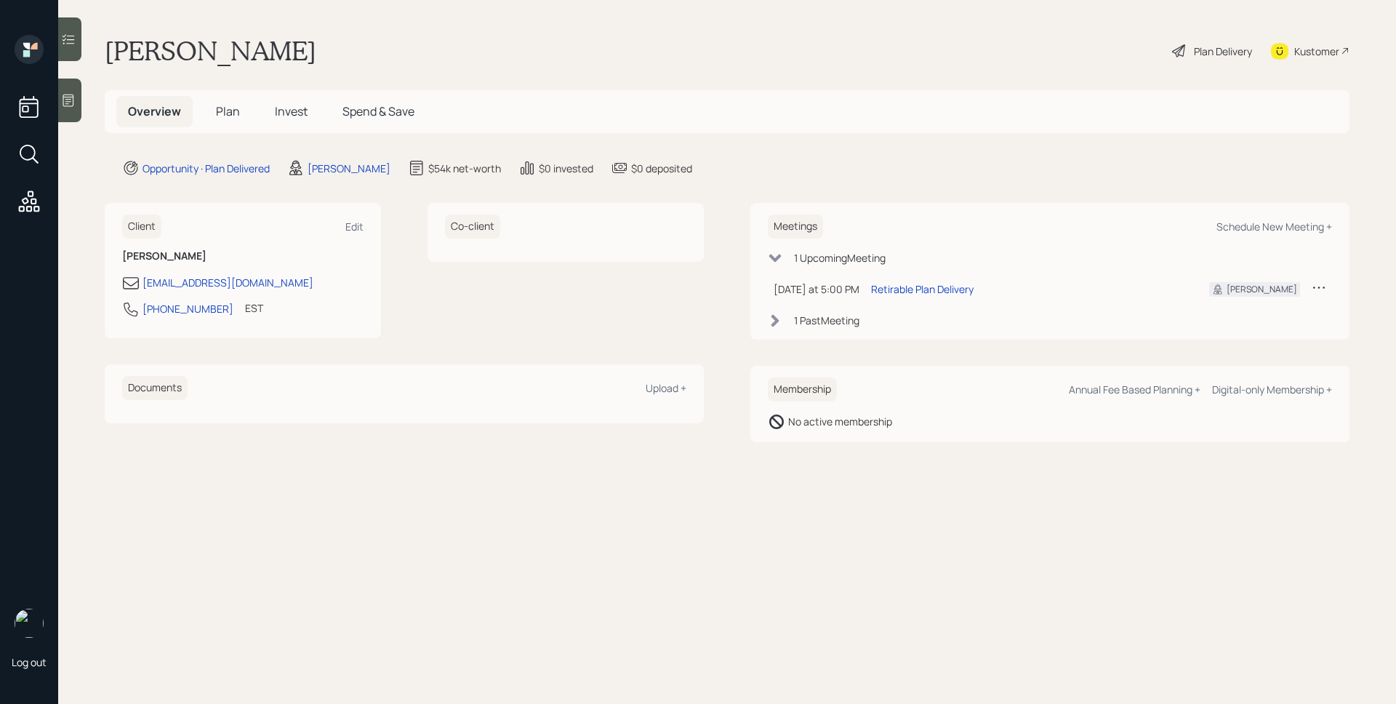
click at [1221, 49] on div "Plan Delivery" at bounding box center [1223, 51] width 58 height 15
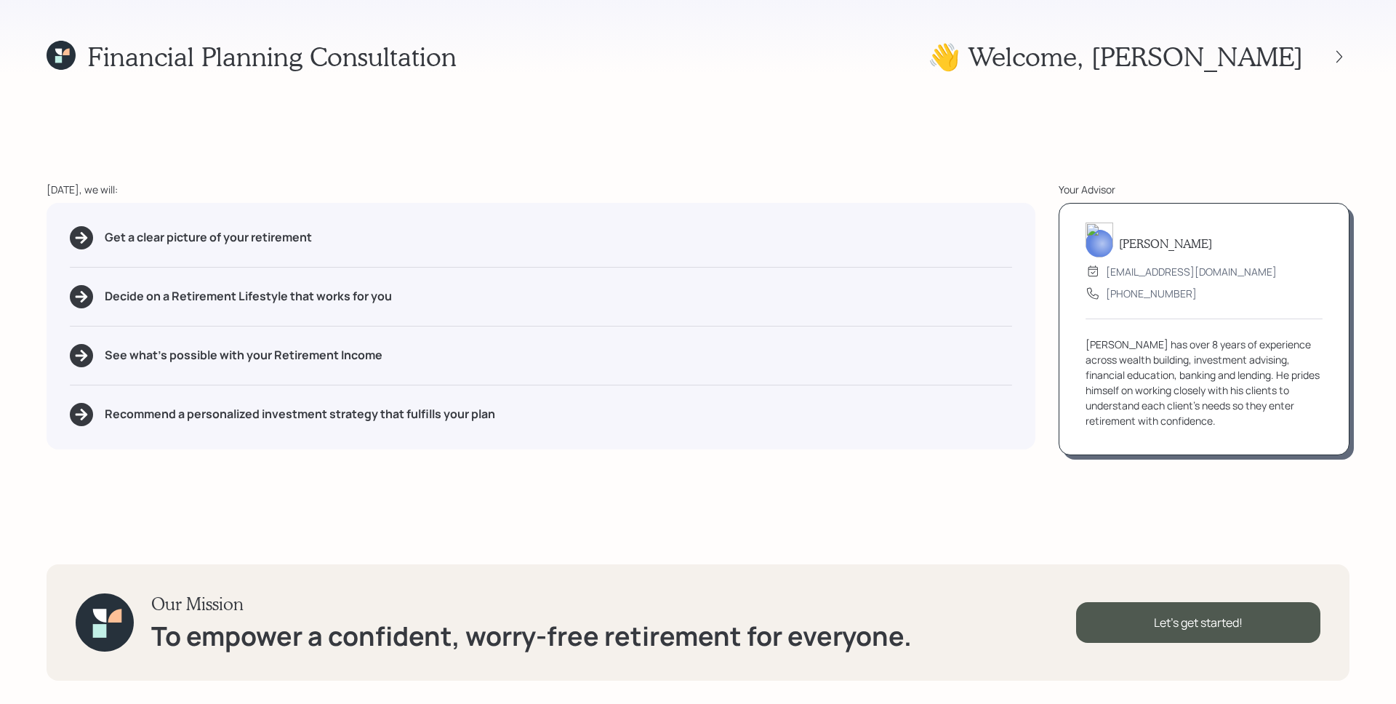
click at [1282, 105] on div "Financial Planning Consultation 👋 Welcome , [PERSON_NAME] [DATE], we will: Get …" at bounding box center [698, 352] width 1396 height 704
click at [1340, 52] on icon at bounding box center [1339, 56] width 15 height 15
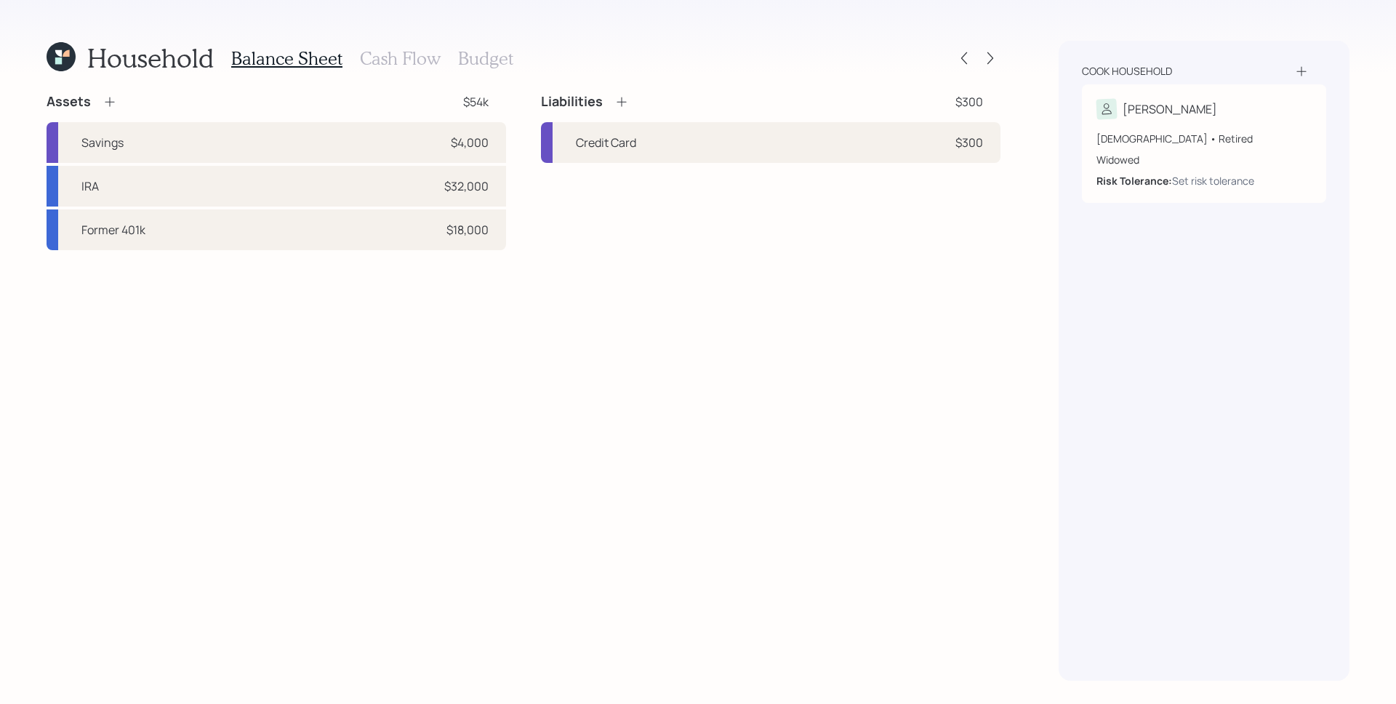
click at [978, 57] on div at bounding box center [977, 58] width 47 height 20
click at [986, 56] on icon at bounding box center [990, 58] width 15 height 15
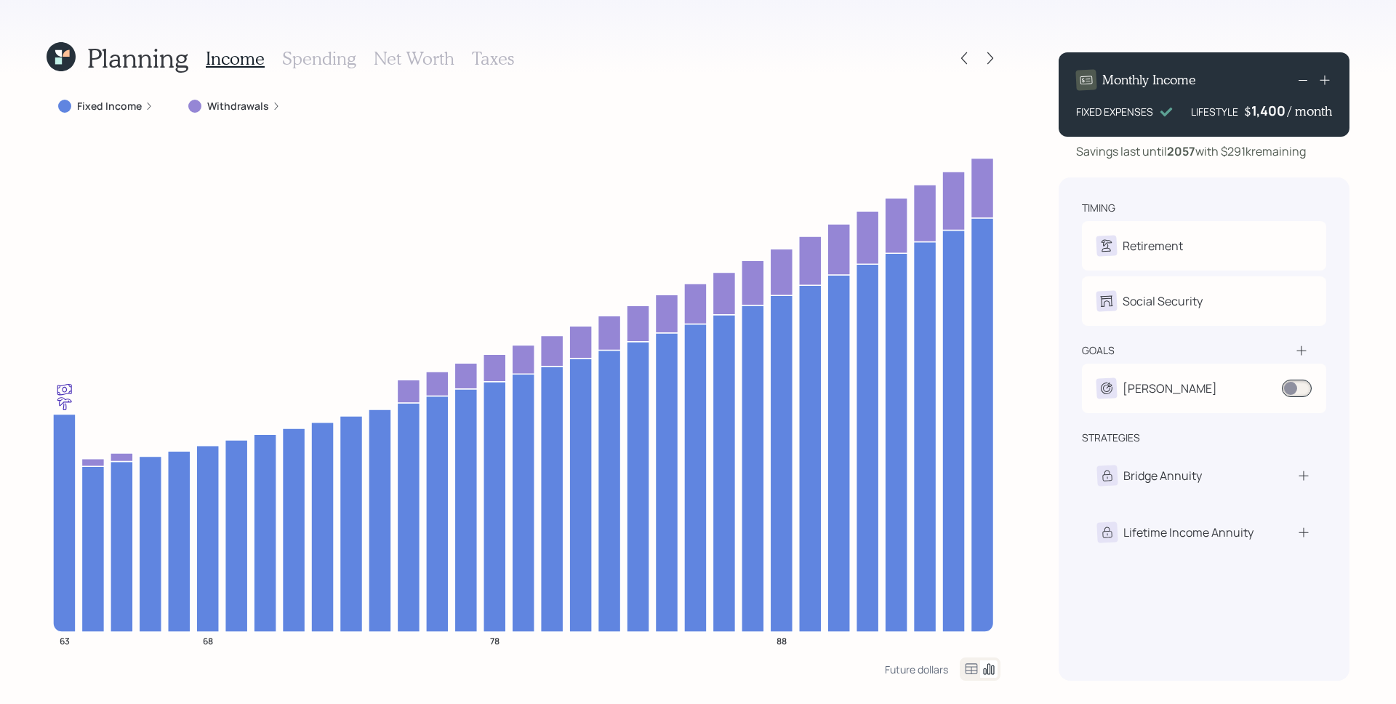
click at [329, 54] on h3 "Spending" at bounding box center [319, 58] width 74 height 21
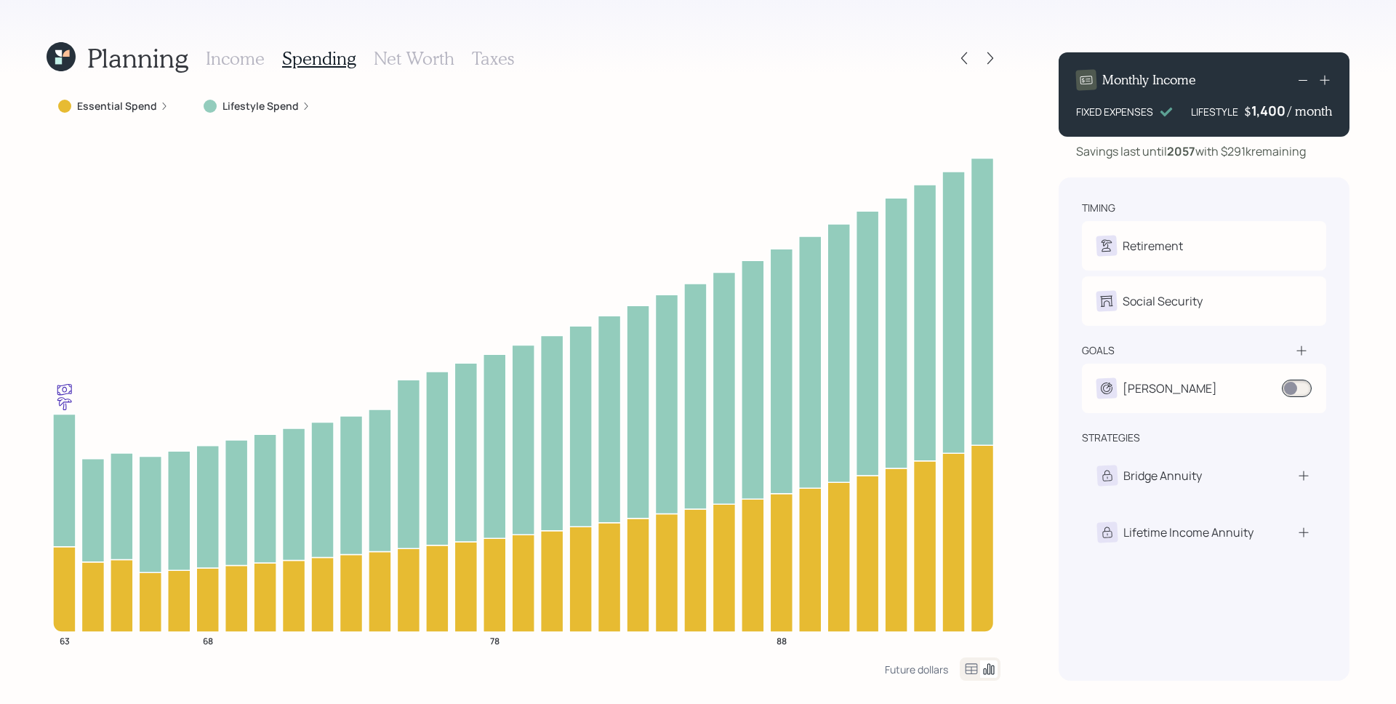
click at [141, 113] on div "Essential Spend" at bounding box center [114, 106] width 134 height 26
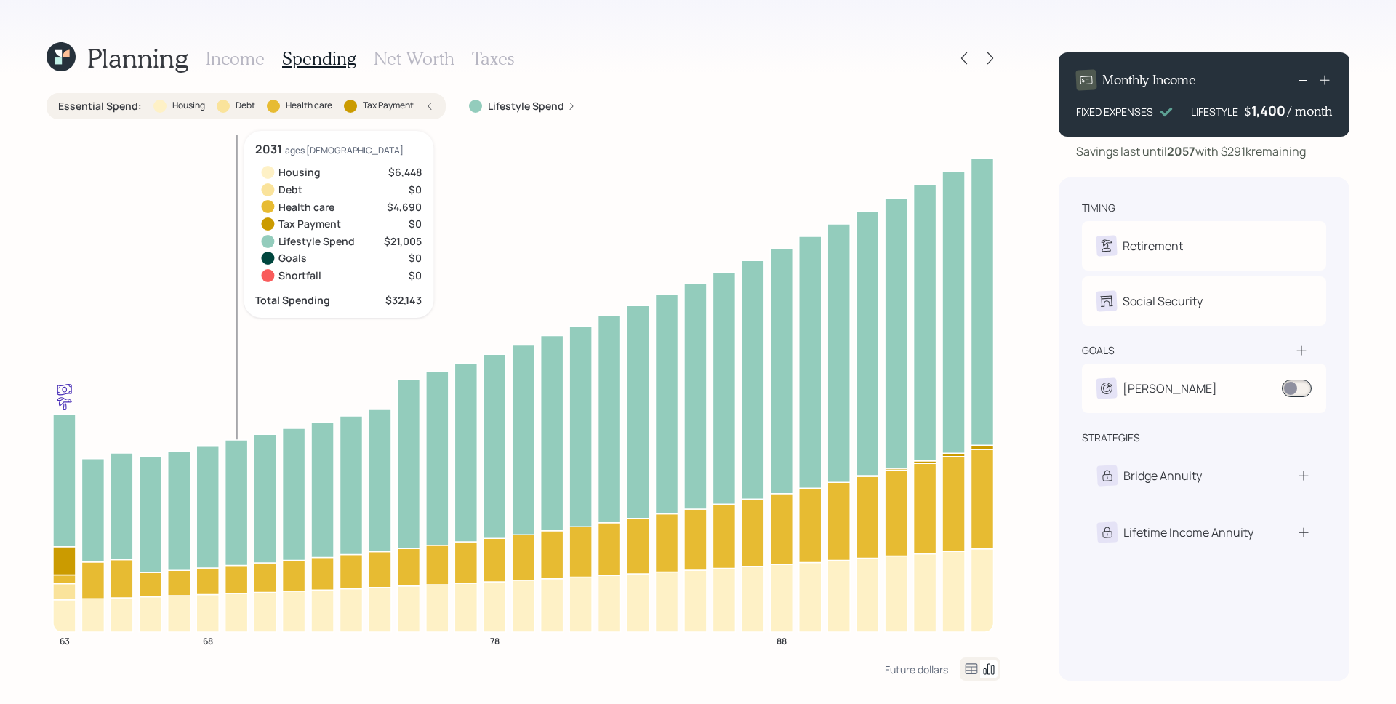
click at [437, 104] on div "Essential Spend : Housing Debt Health care Tax Payment" at bounding box center [246, 106] width 399 height 26
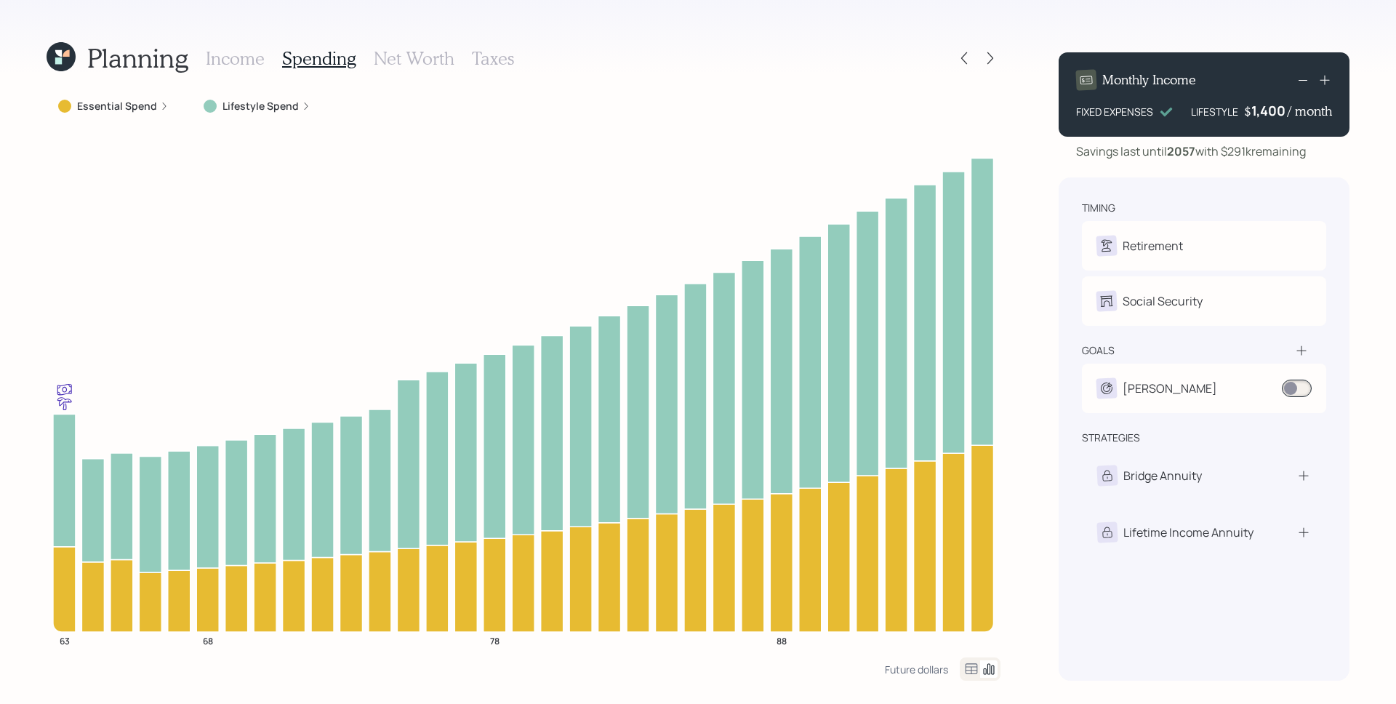
click at [237, 55] on h3 "Income" at bounding box center [235, 58] width 59 height 21
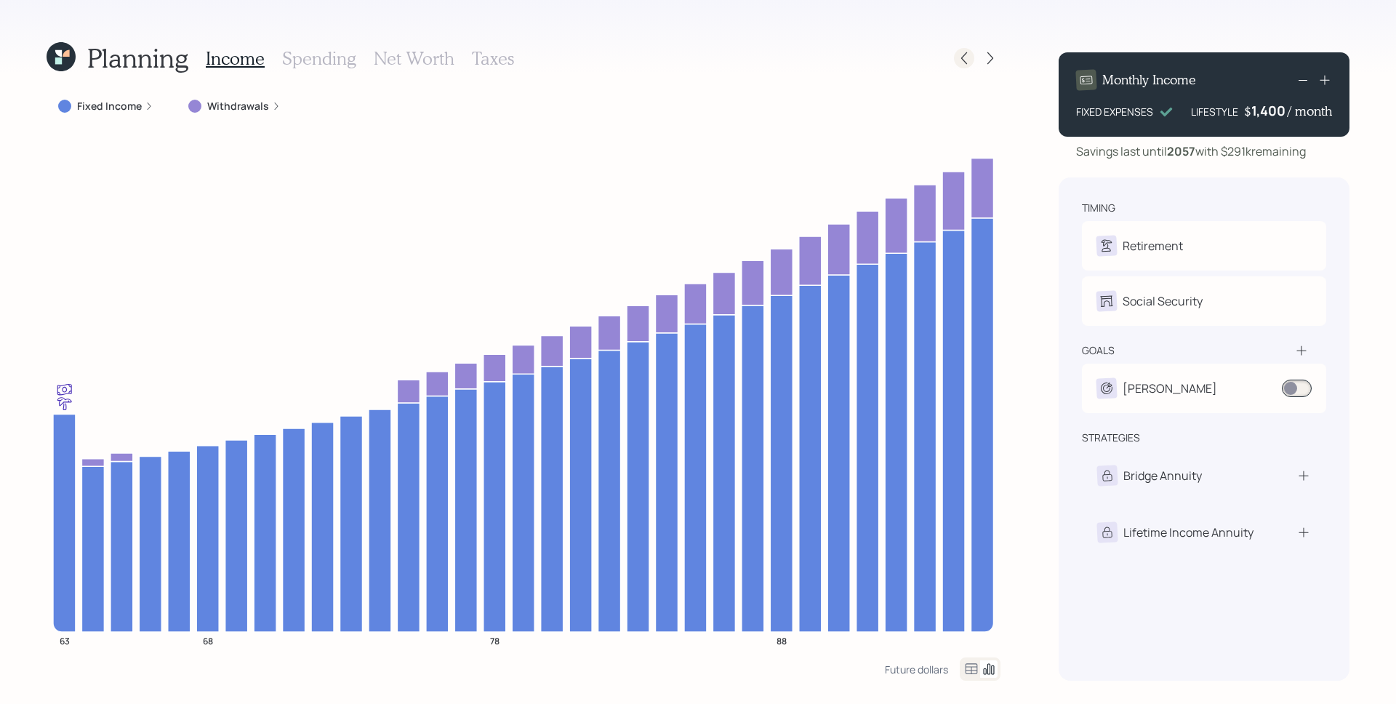
click at [970, 52] on icon at bounding box center [964, 58] width 15 height 15
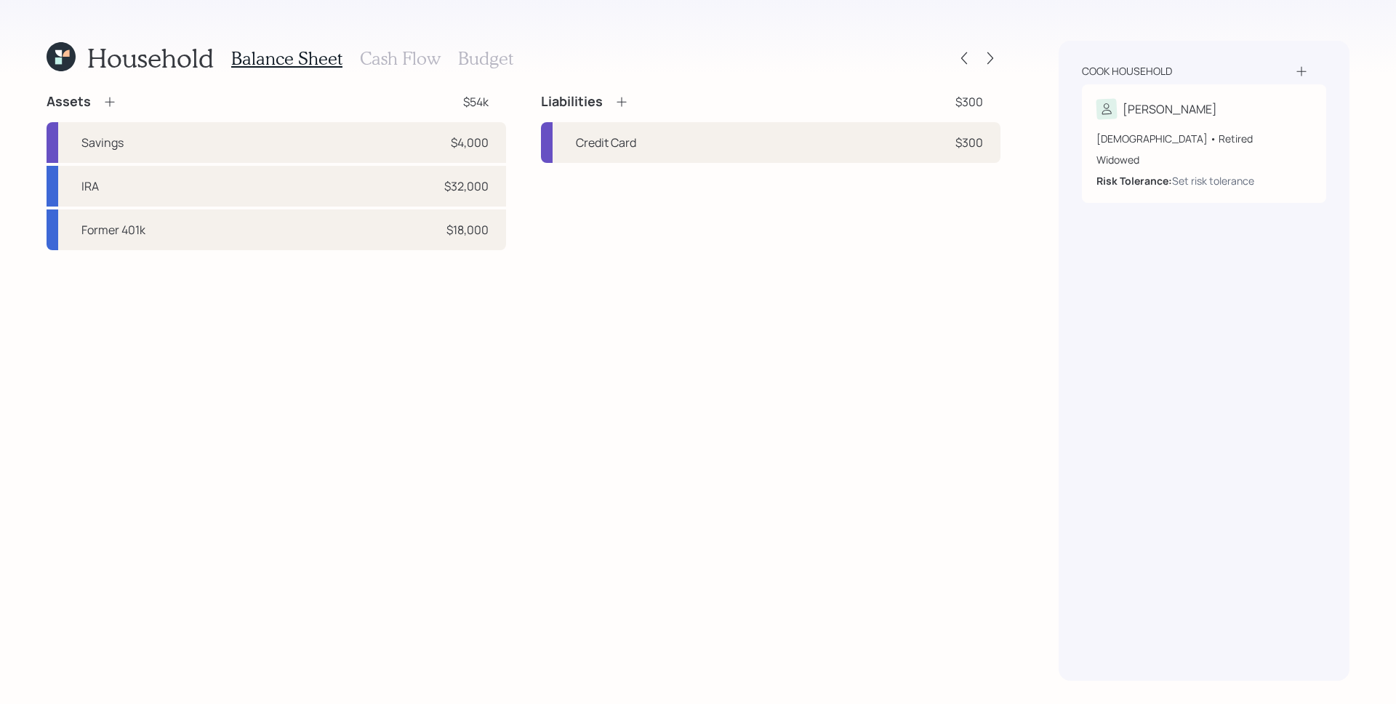
click at [385, 55] on h3 "Cash Flow" at bounding box center [400, 58] width 81 height 21
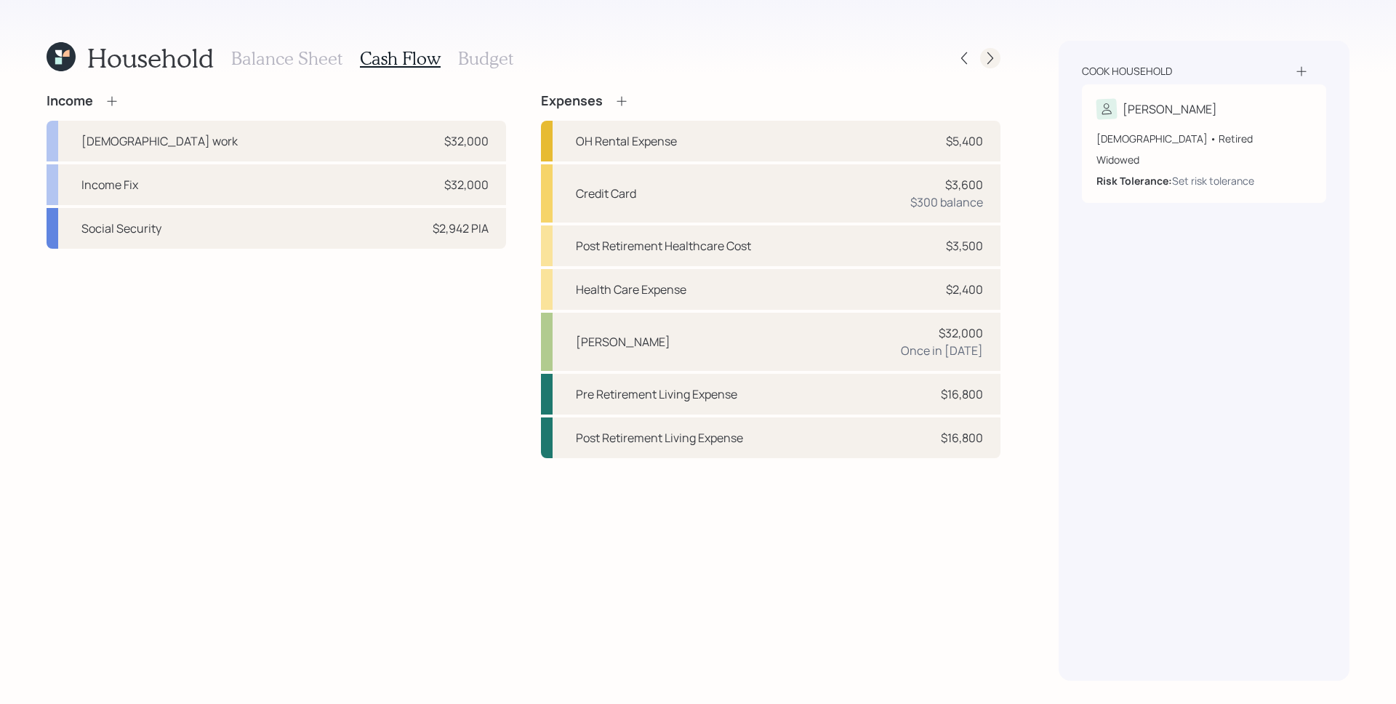
click at [986, 63] on icon at bounding box center [990, 58] width 15 height 15
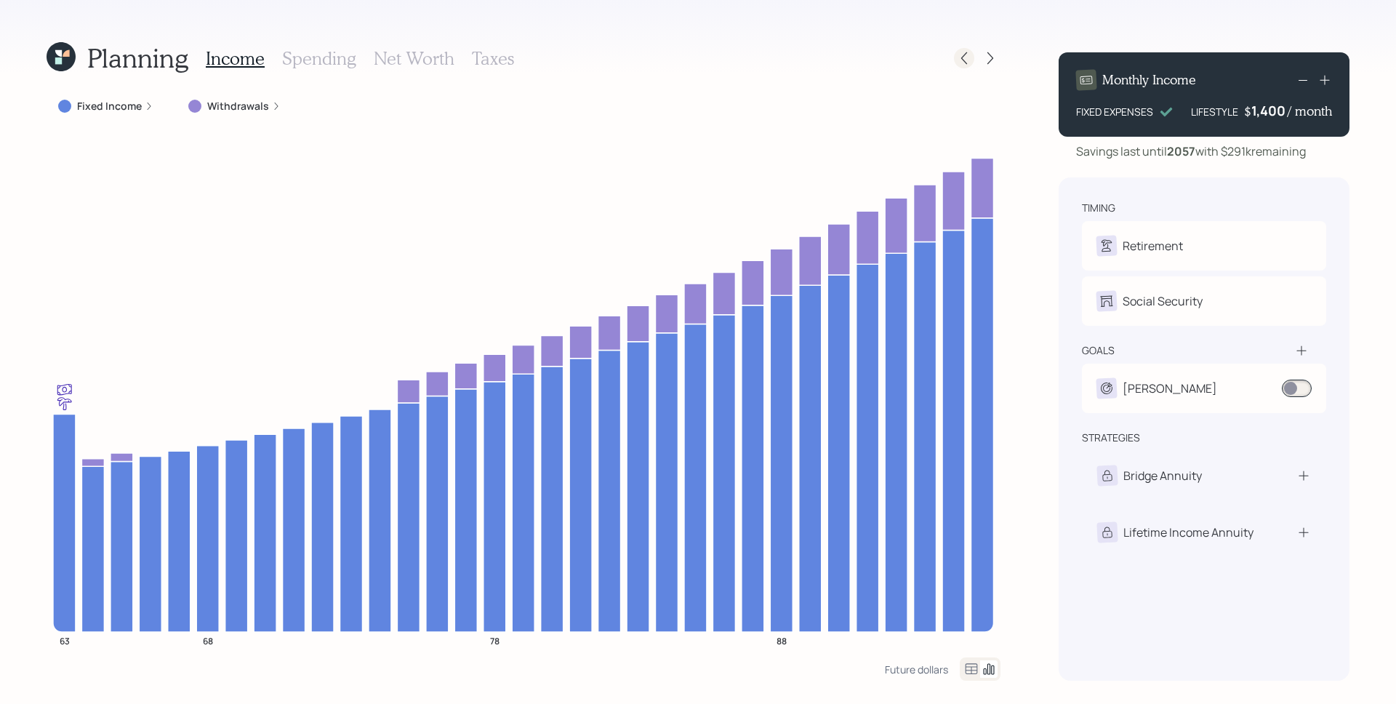
click at [966, 52] on icon at bounding box center [964, 58] width 15 height 15
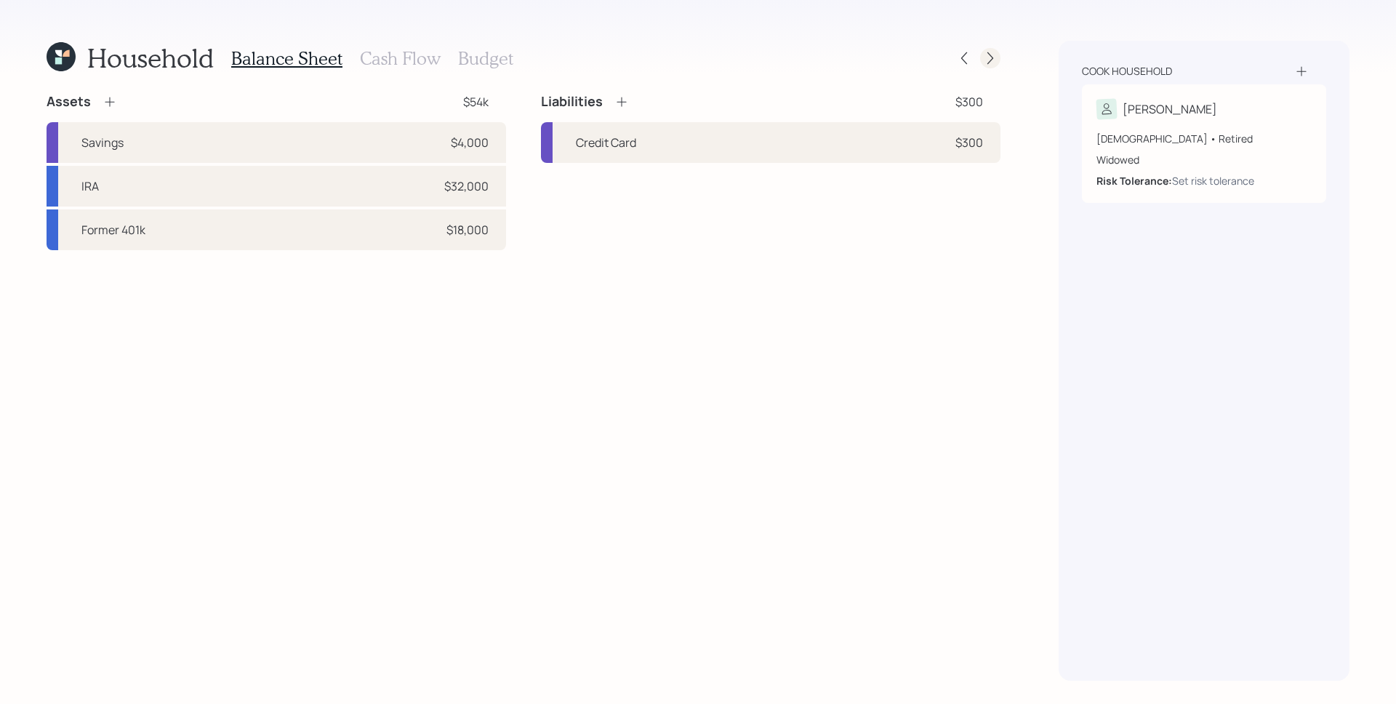
click at [994, 56] on icon at bounding box center [990, 58] width 15 height 15
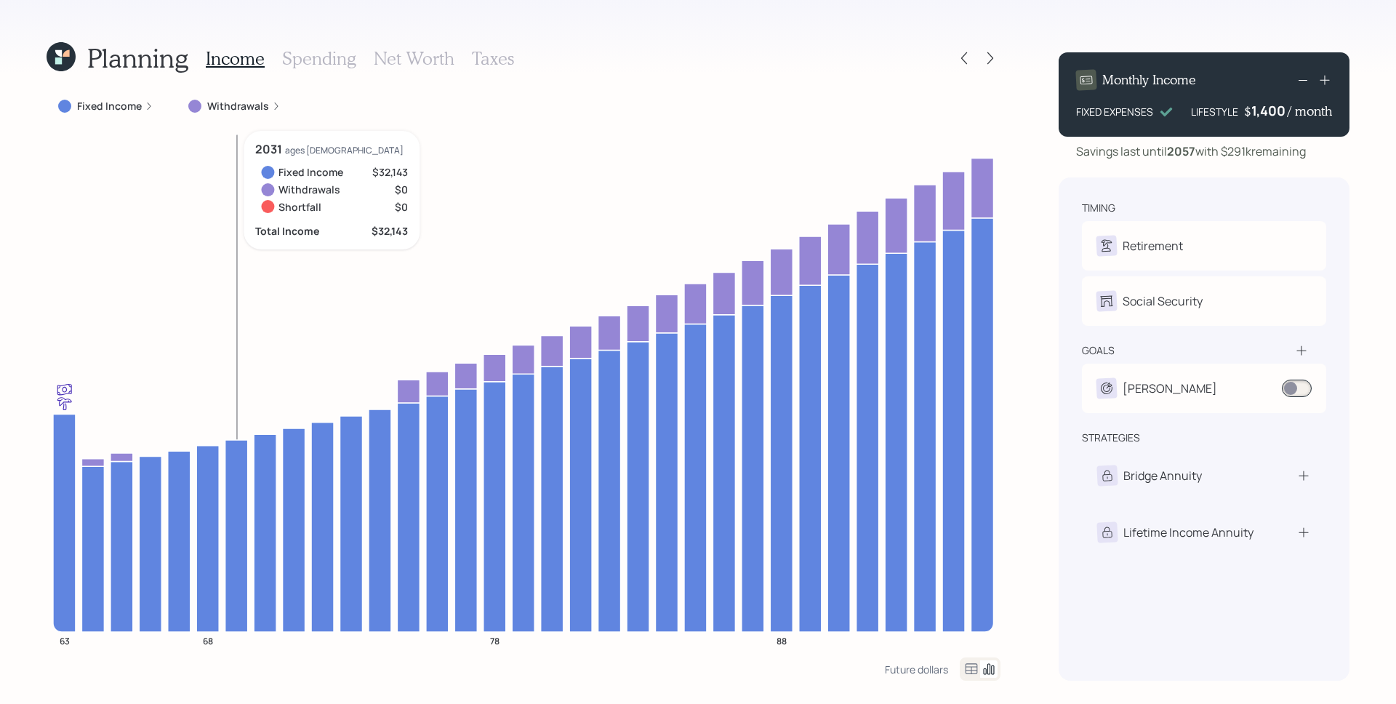
click at [231, 191] on icon "63 68 78 88" at bounding box center [524, 394] width 954 height 527
click at [60, 49] on icon at bounding box center [61, 56] width 29 height 29
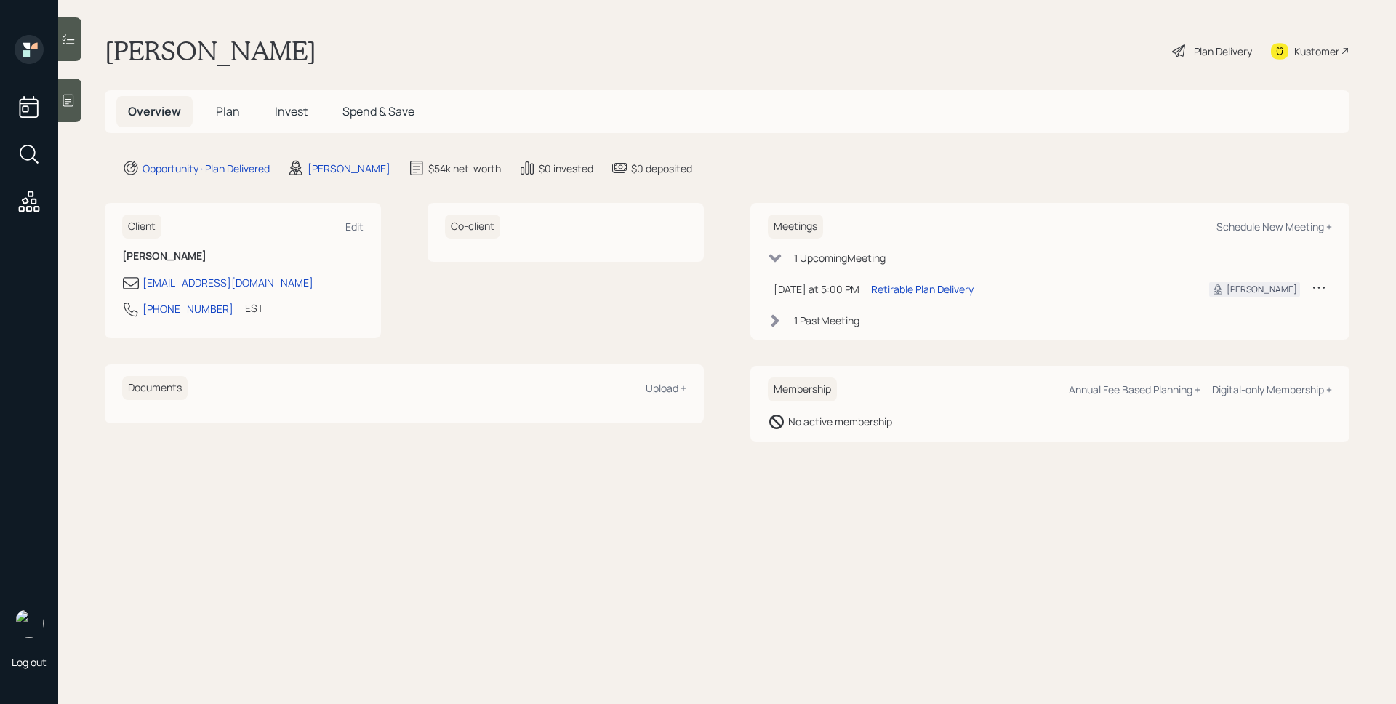
click at [1321, 288] on icon at bounding box center [1319, 287] width 15 height 15
click at [1243, 312] on div "Reschedule" at bounding box center [1274, 315] width 105 height 14
